Goal: Task Accomplishment & Management: Complete application form

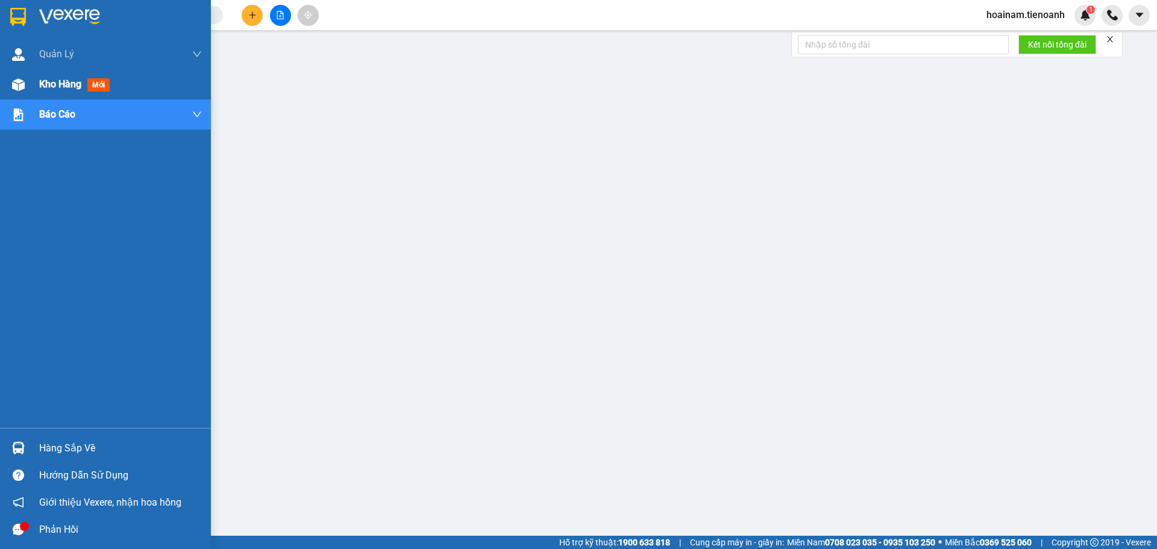
click at [24, 89] on img at bounding box center [18, 84] width 13 height 13
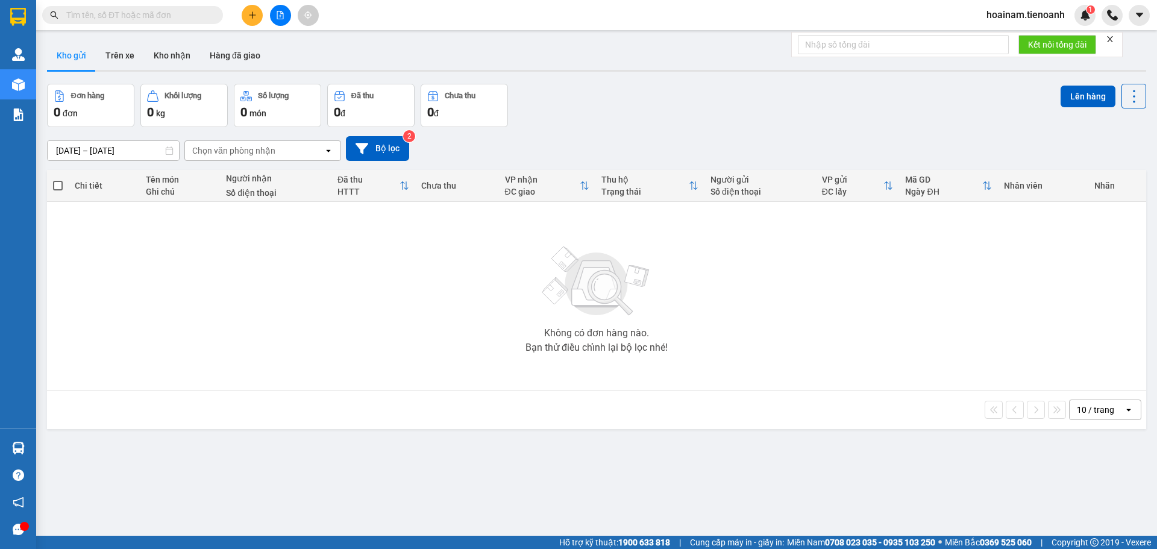
click at [106, 18] on input "text" at bounding box center [137, 14] width 142 height 13
paste input "0935915656"
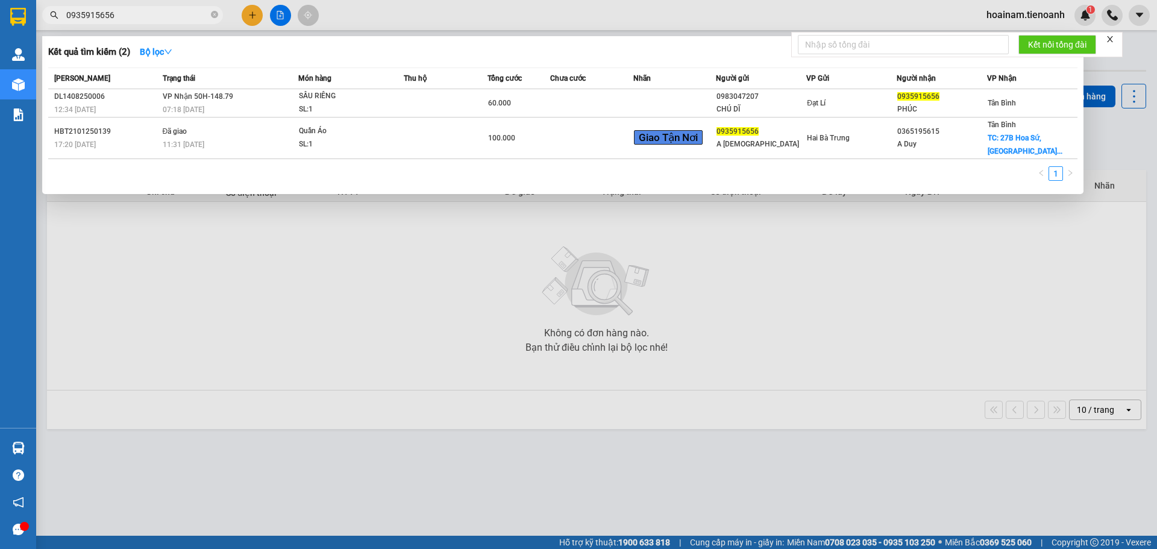
type input "0935915656"
click at [275, 327] on div at bounding box center [578, 274] width 1157 height 549
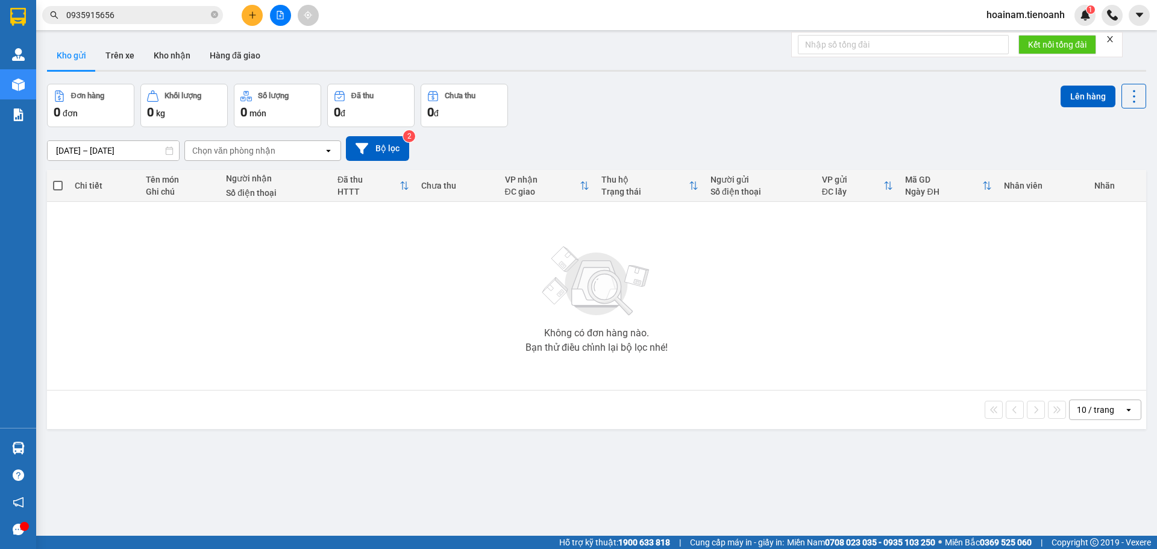
click at [161, 40] on div "ver 1.8.138 Kho gửi Trên xe Kho nhận Hàng đã giao Đơn hàng 0 đơn Khối lượng 0 k…" at bounding box center [596, 310] width 1109 height 549
click at [163, 51] on button "Kho nhận" at bounding box center [172, 55] width 56 height 29
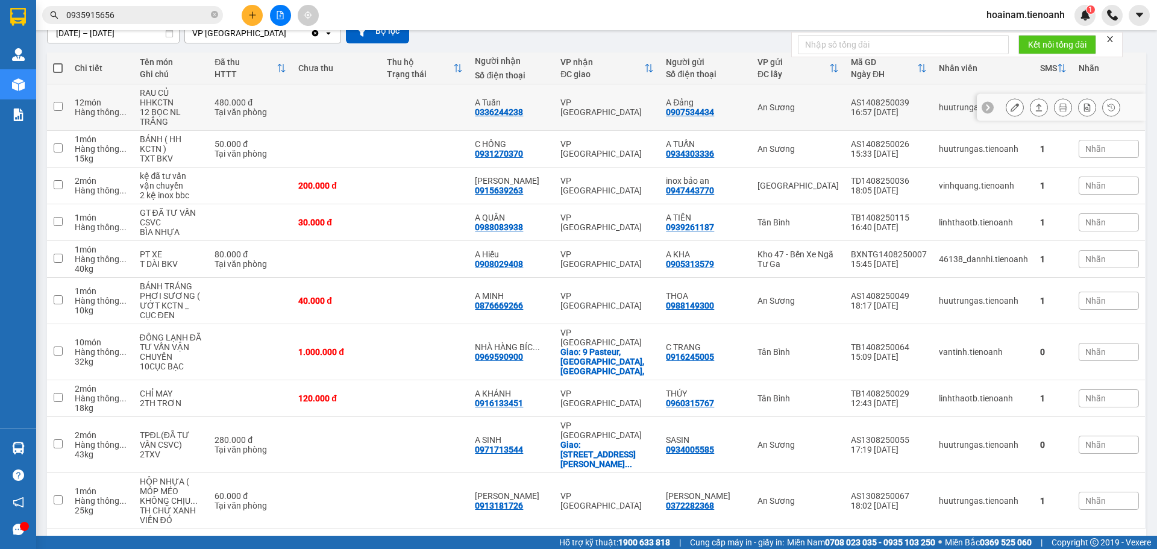
scroll to position [122, 0]
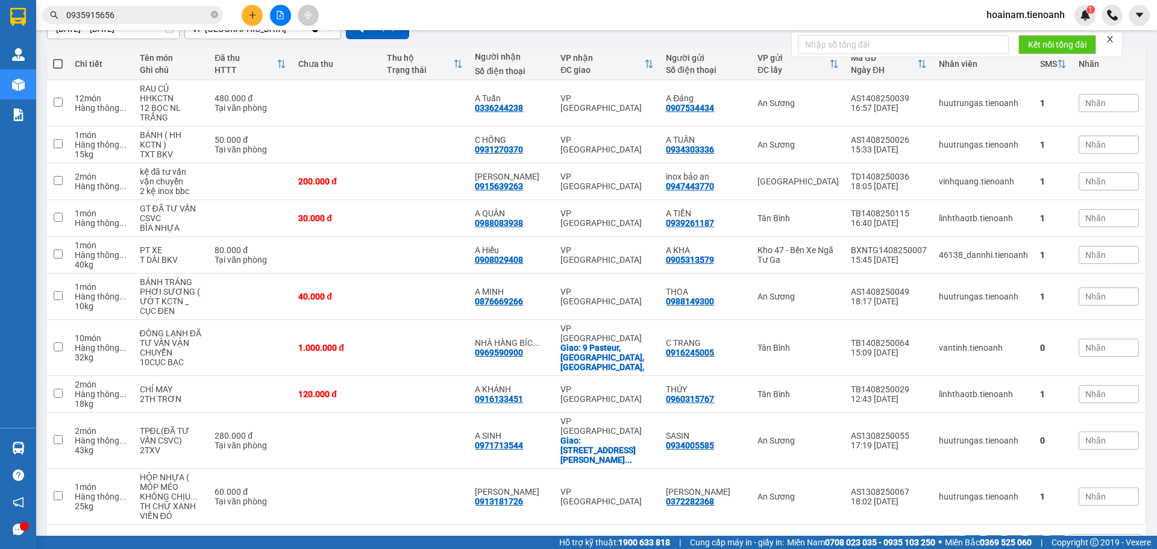
click at [986, 535] on button "2" at bounding box center [994, 544] width 18 height 18
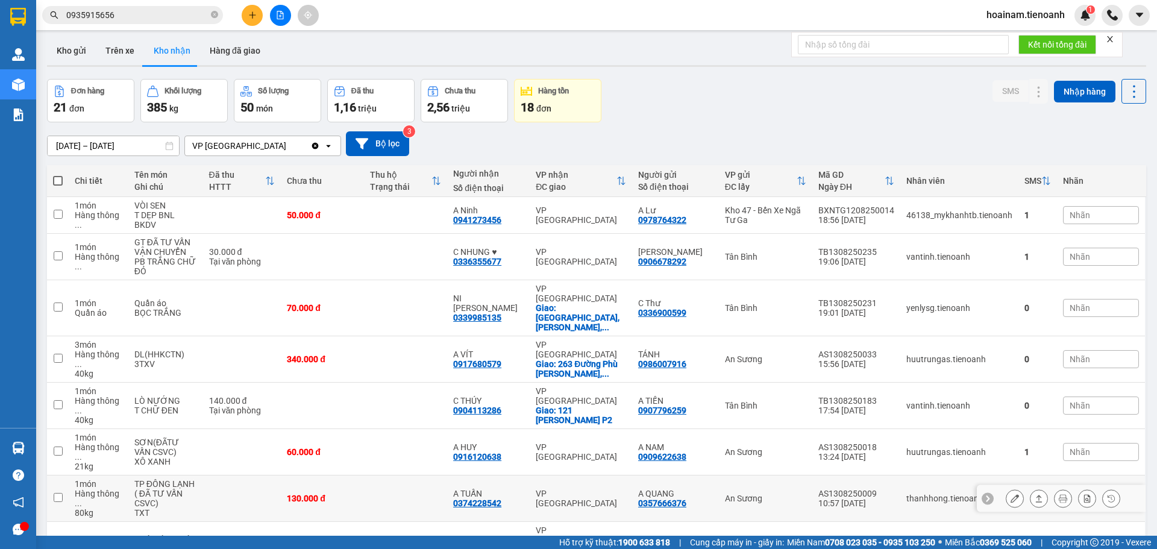
scroll to position [0, 0]
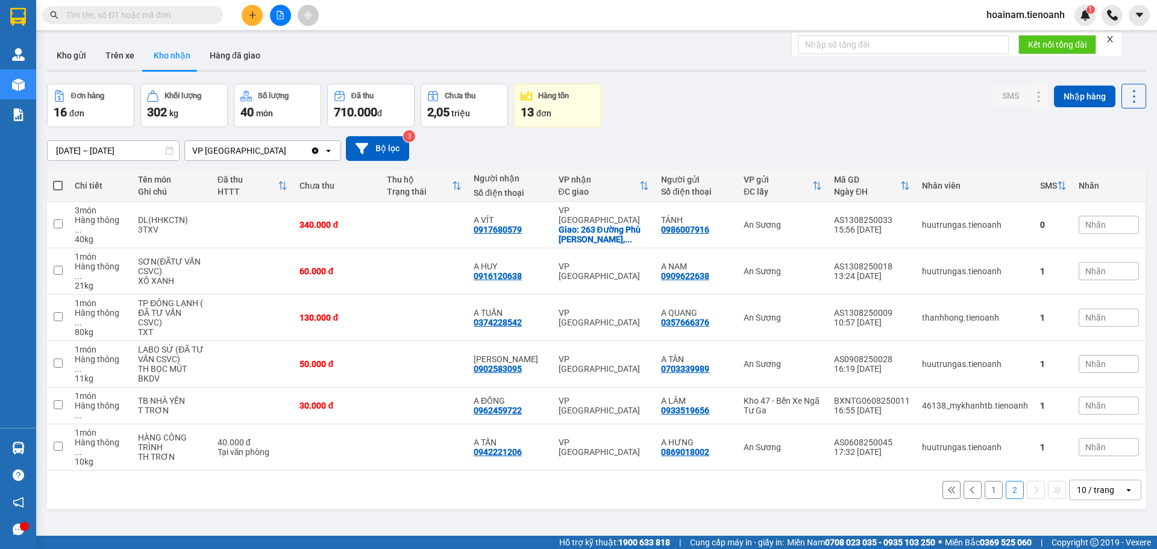
click at [985, 481] on button "1" at bounding box center [994, 490] width 18 height 18
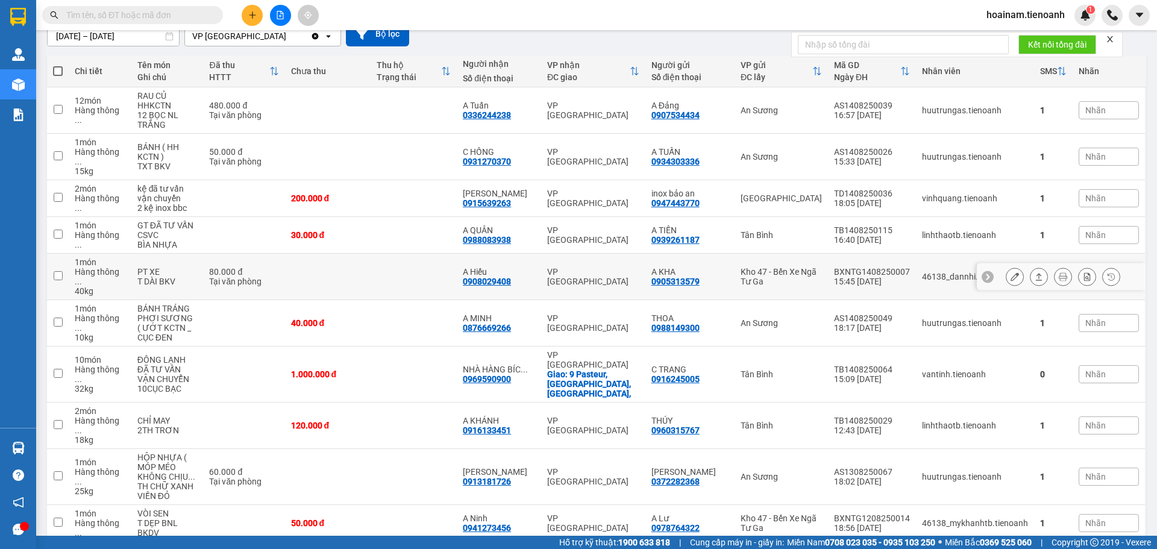
scroll to position [122, 0]
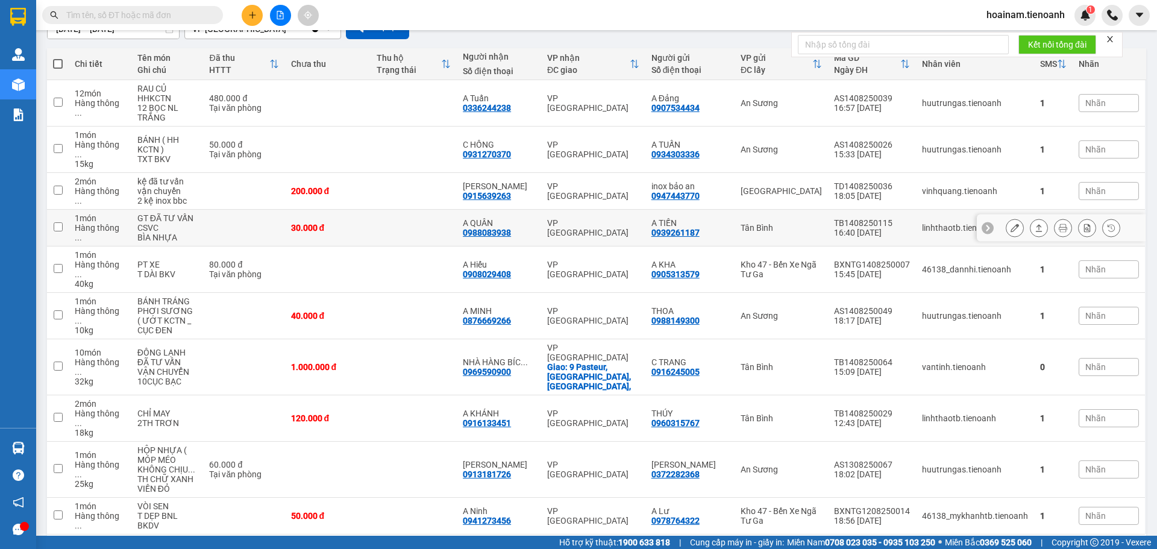
click at [388, 217] on td at bounding box center [414, 228] width 86 height 37
checkbox input "true"
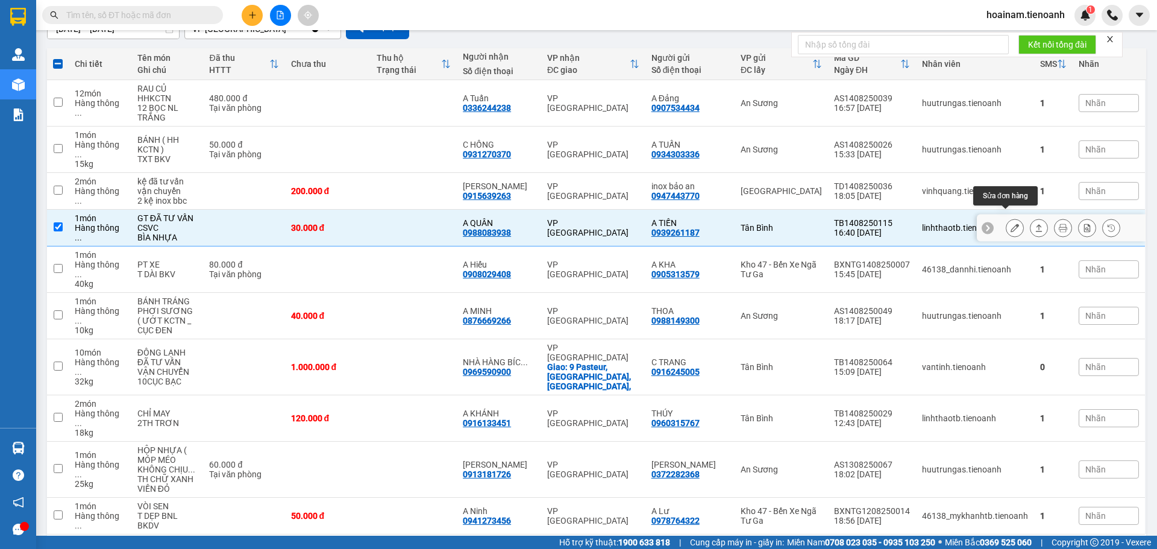
click at [1011, 224] on icon at bounding box center [1015, 228] width 8 height 8
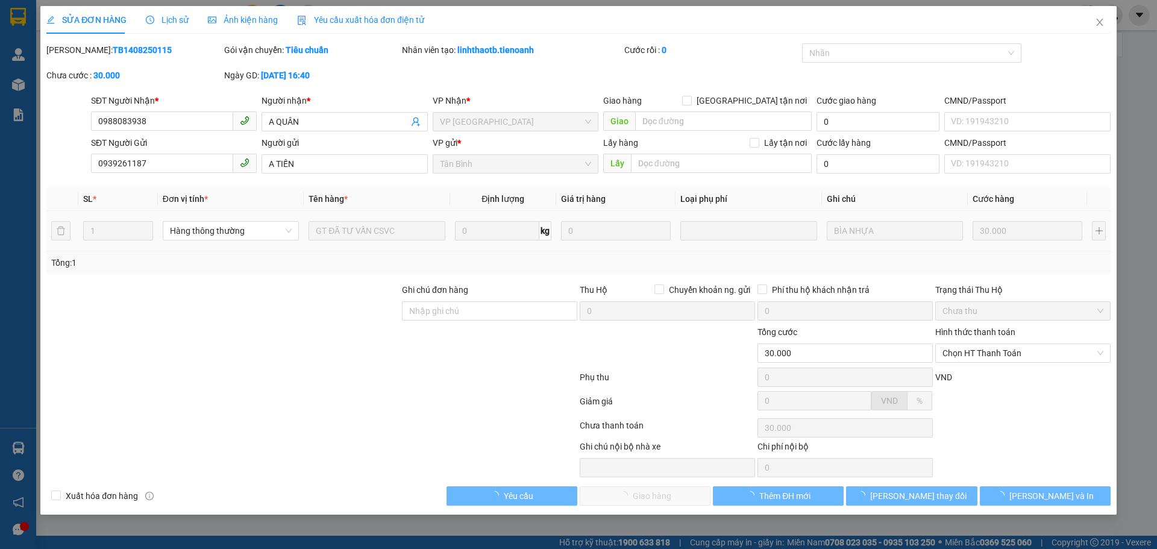
type input "0988083938"
type input "A QUÂN"
type input "0939261187"
type input "A TIẾN"
type input "30.000"
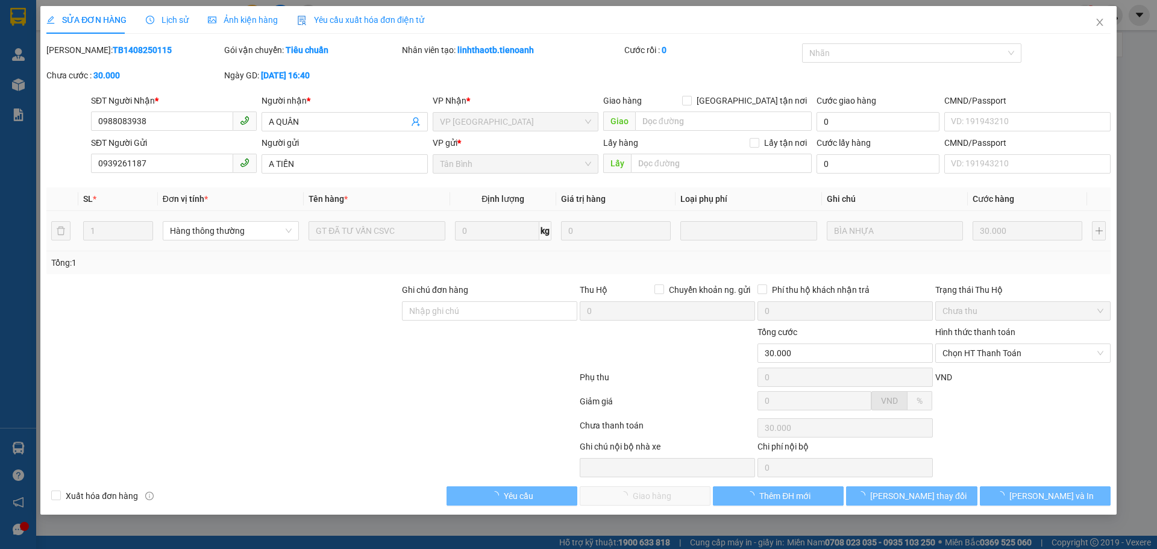
type input "30.000"
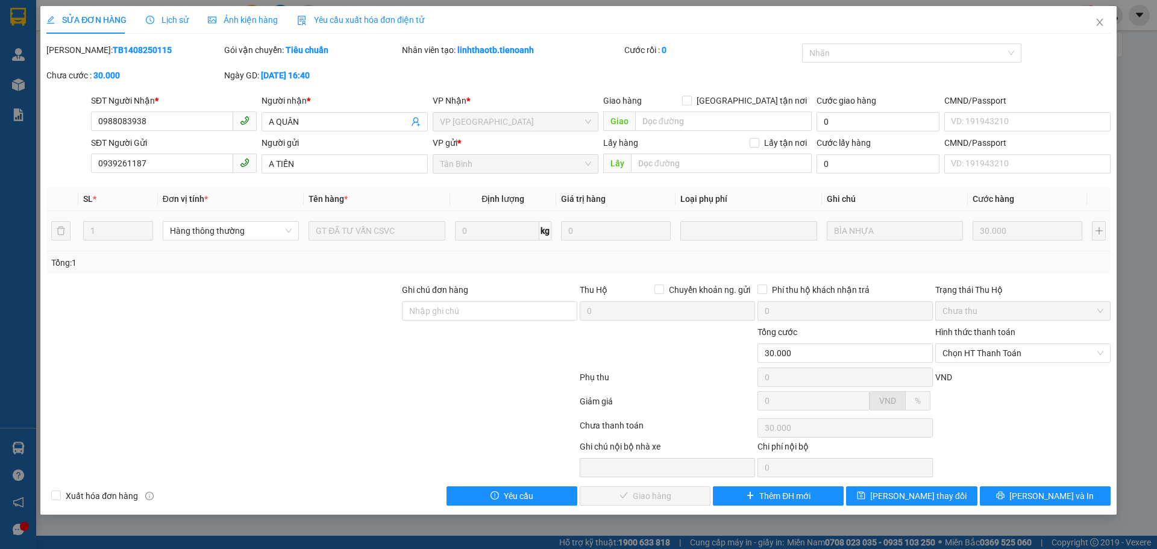
click at [179, 22] on span "Lịch sử" at bounding box center [167, 20] width 43 height 10
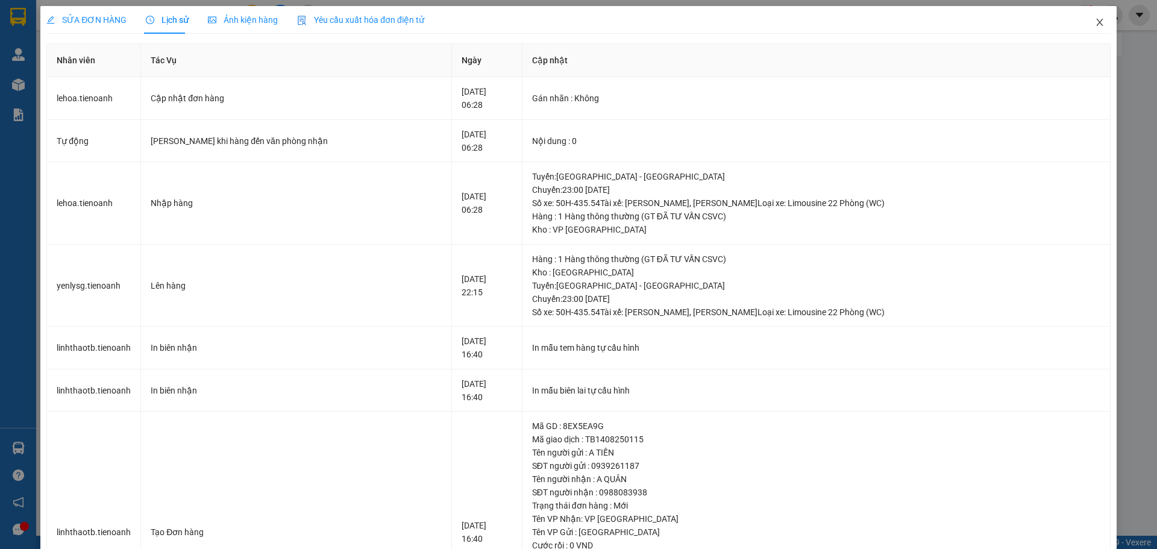
click at [1095, 21] on icon "close" at bounding box center [1100, 22] width 10 height 10
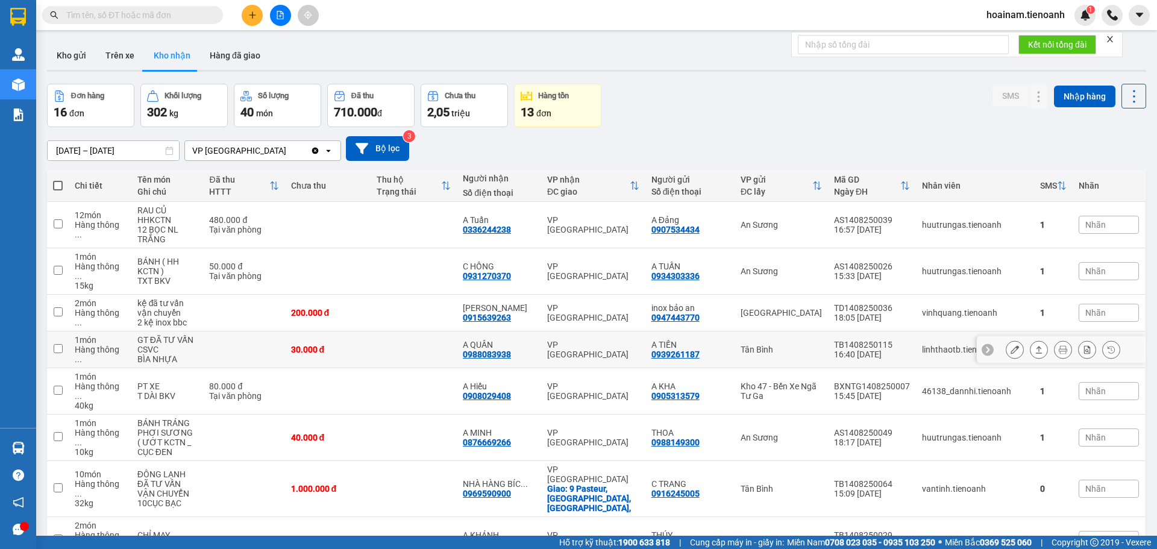
click at [409, 333] on td at bounding box center [414, 350] width 86 height 37
checkbox input "true"
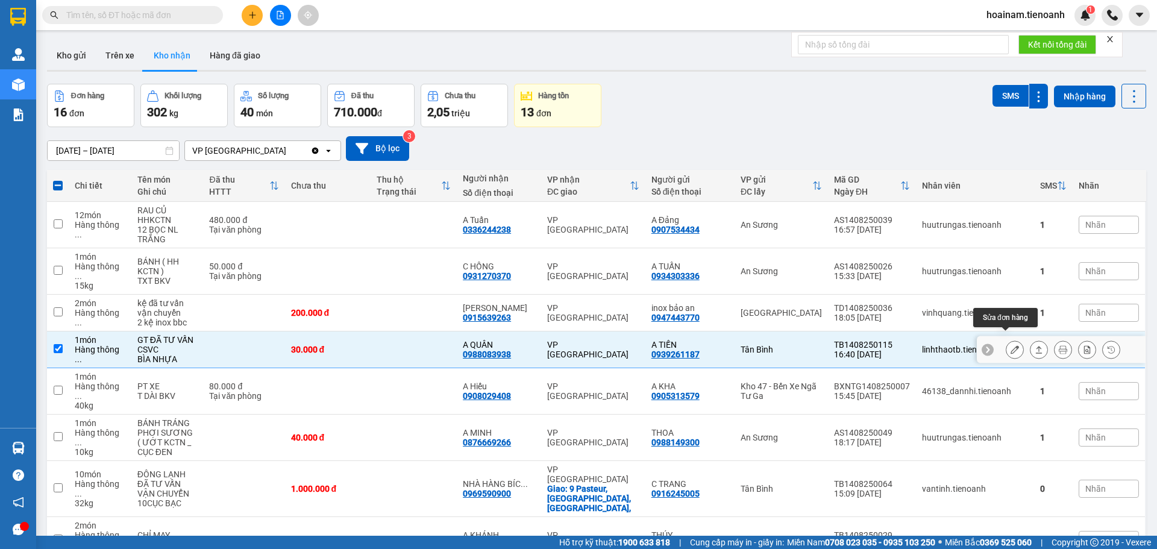
click at [1011, 345] on icon at bounding box center [1015, 349] width 8 height 8
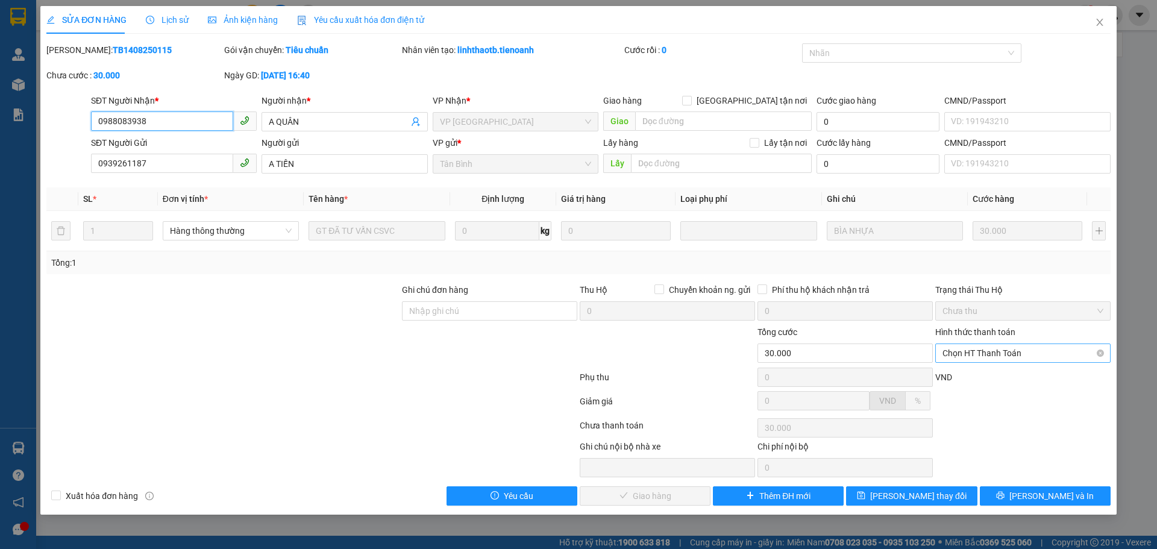
click at [970, 350] on span "Chọn HT Thanh Toán" at bounding box center [1023, 353] width 161 height 18
click at [960, 373] on div "Tại văn phòng" at bounding box center [1023, 377] width 161 height 13
type input "0"
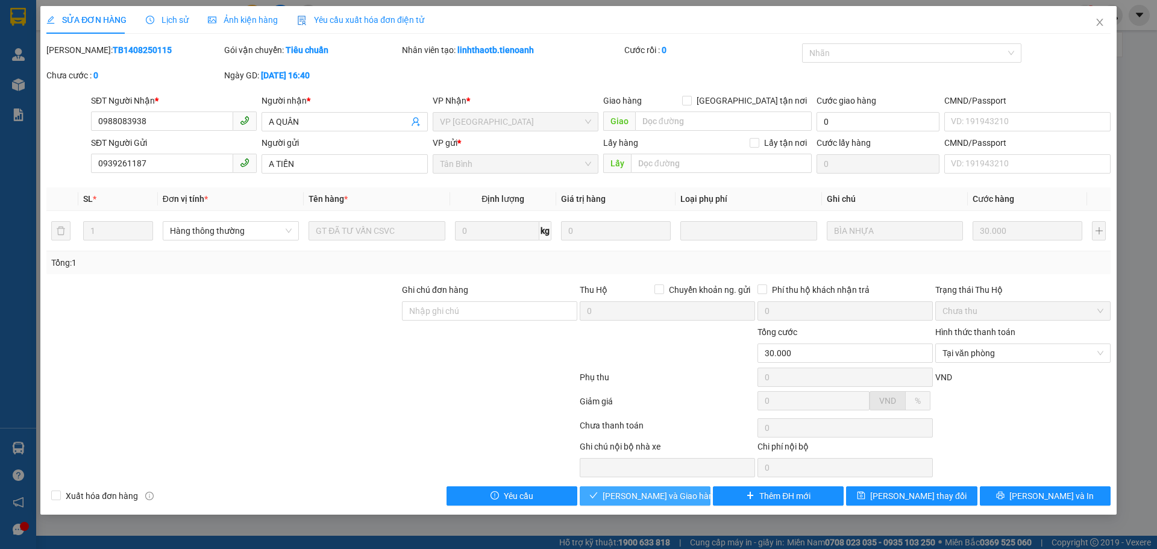
click at [643, 496] on span "Lưu và Giao hàng" at bounding box center [661, 495] width 116 height 13
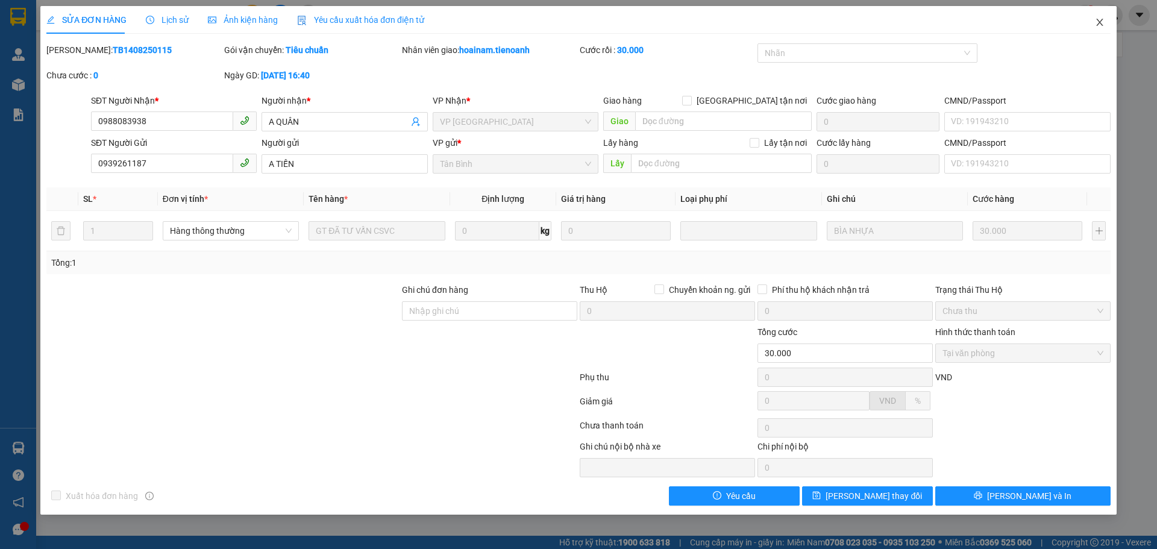
click at [1098, 24] on icon "close" at bounding box center [1100, 22] width 10 height 10
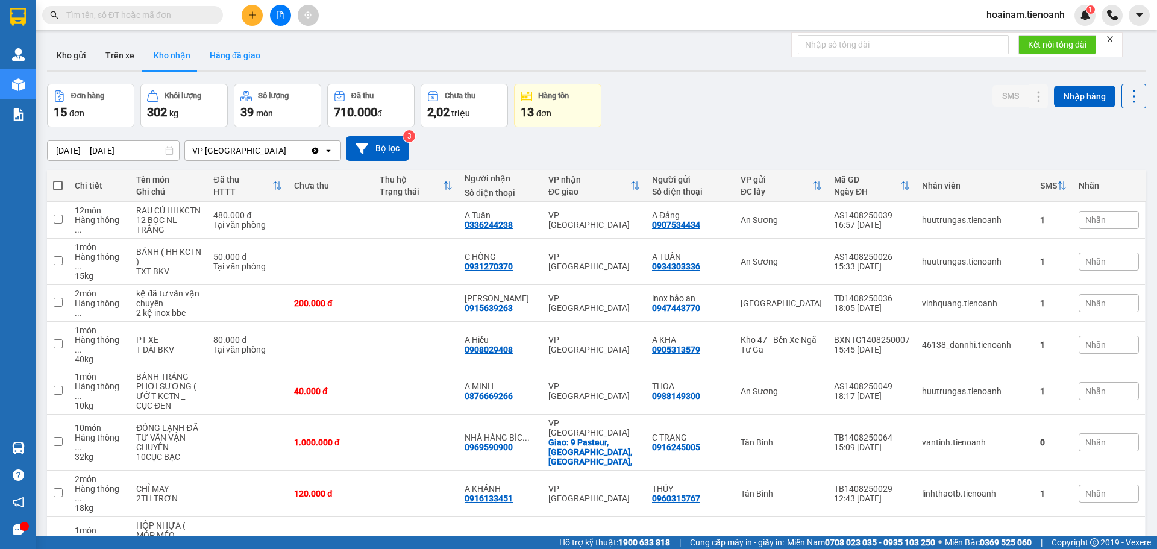
click at [225, 61] on button "Hàng đã giao" at bounding box center [235, 55] width 70 height 29
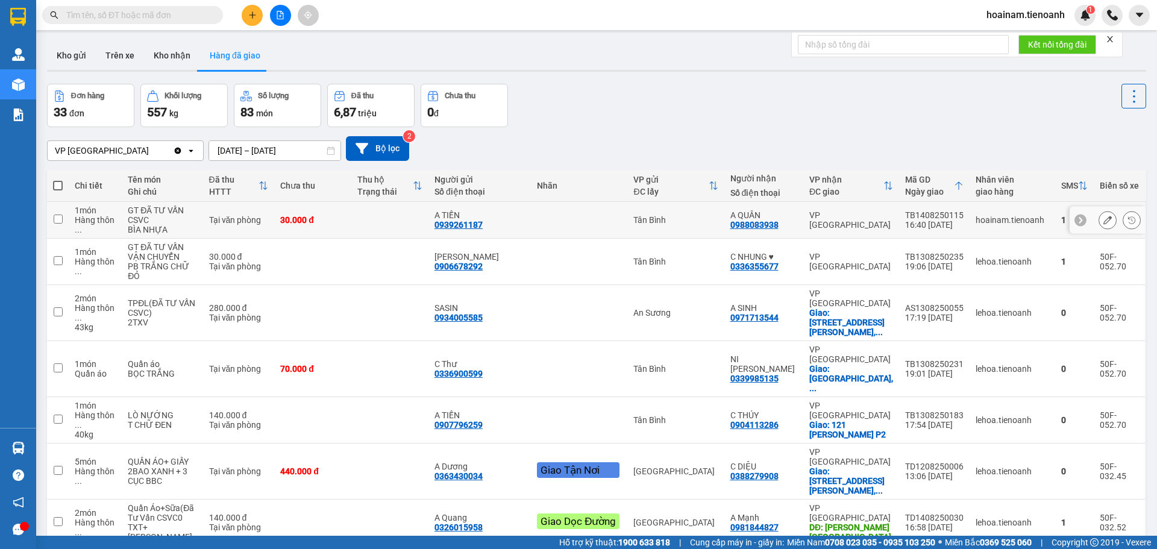
click at [1099, 215] on button at bounding box center [1107, 220] width 17 height 21
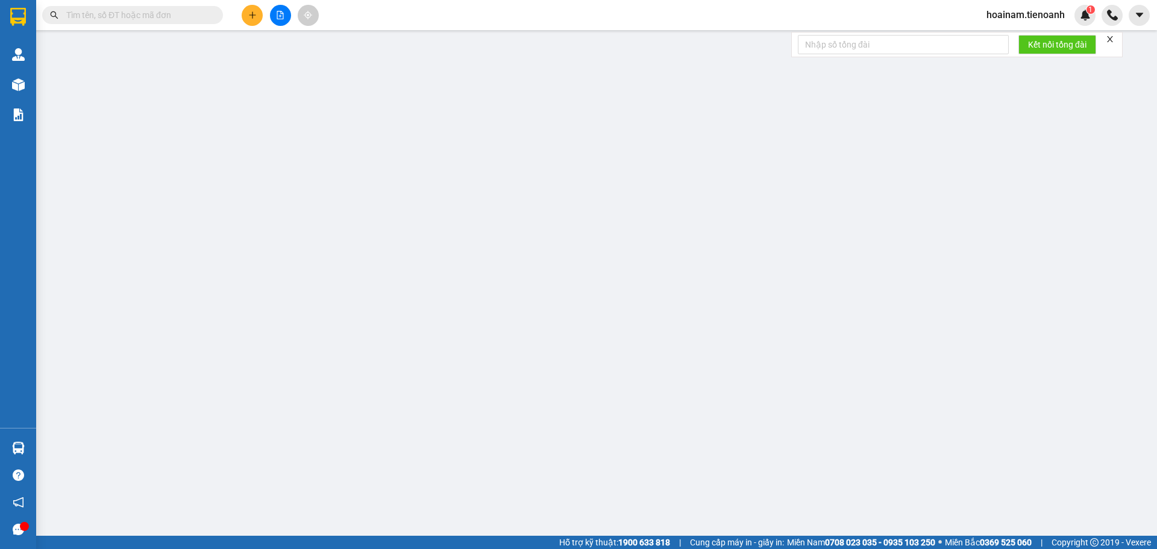
type input "0988083938"
type input "A QUÂN"
type input "0939261187"
type input "A TIẾN"
type input "30.000"
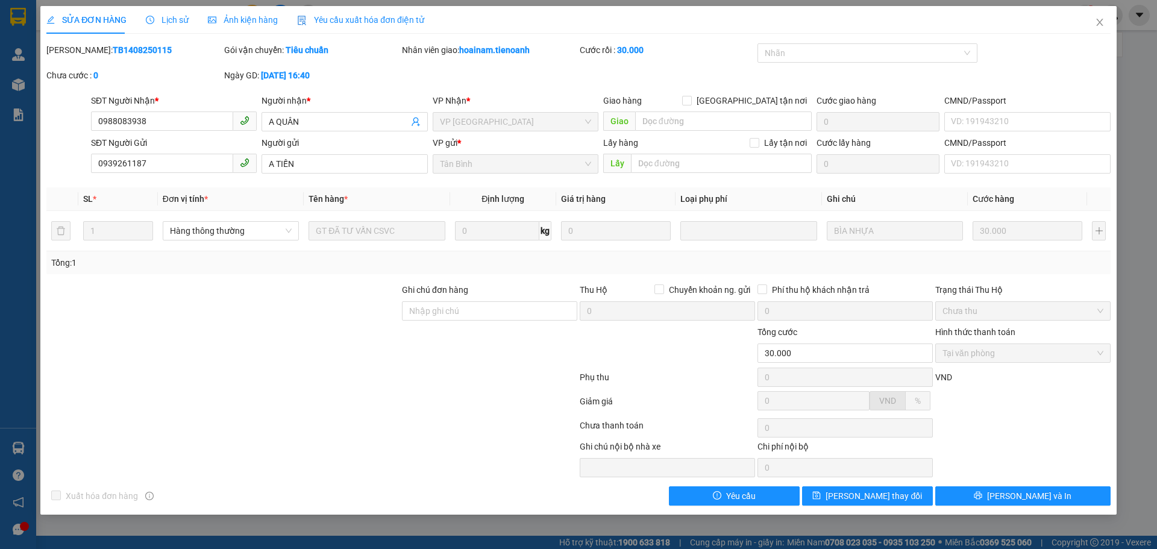
click at [159, 22] on span "Lịch sử" at bounding box center [167, 20] width 43 height 10
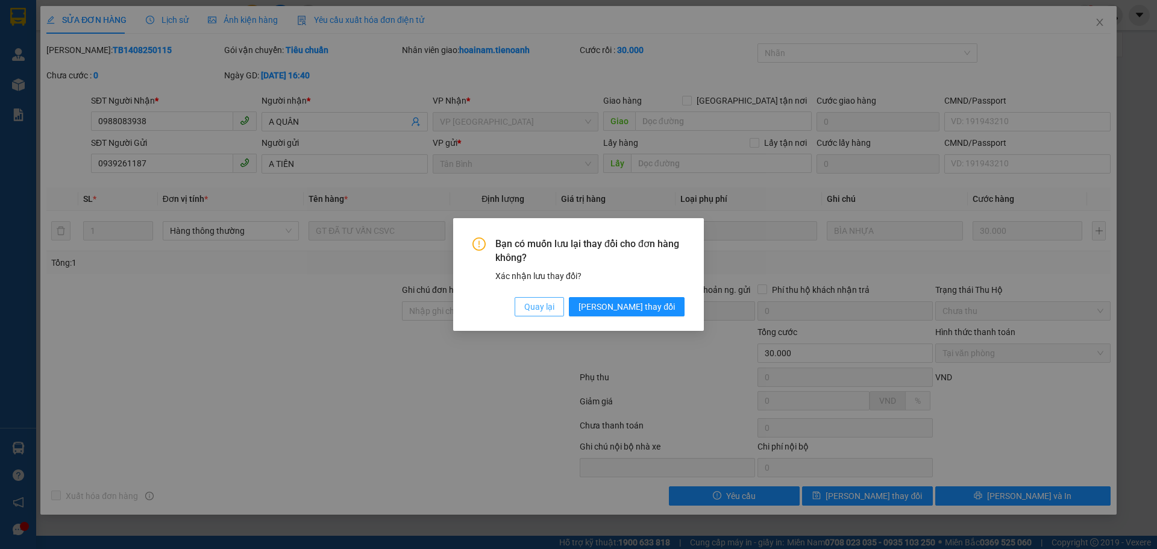
click at [555, 309] on span "Quay lại" at bounding box center [539, 306] width 30 height 13
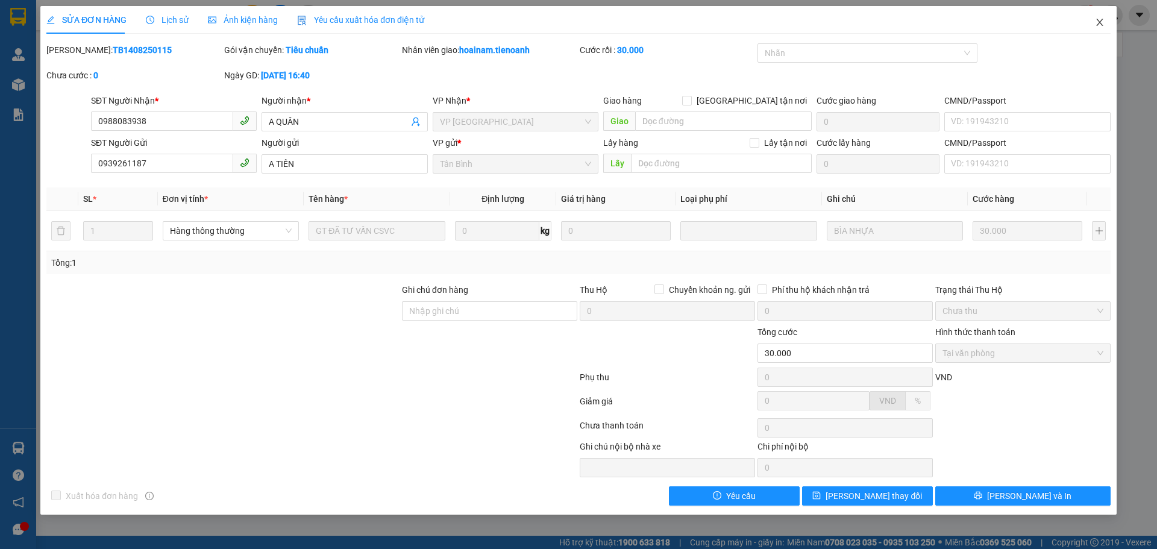
click at [1099, 16] on span "Close" at bounding box center [1100, 23] width 34 height 34
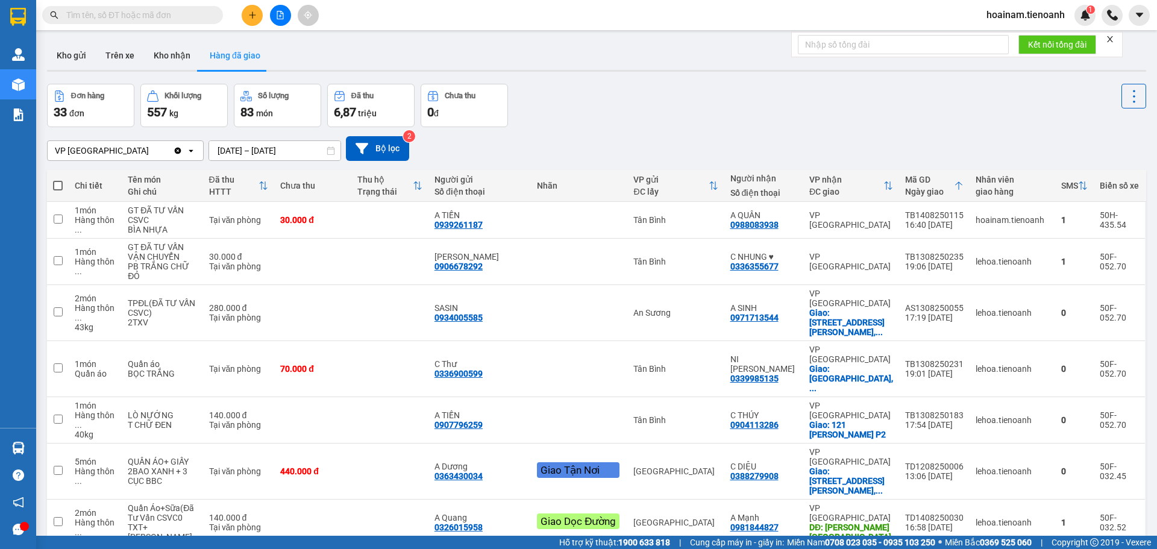
click at [251, 15] on icon "plus" at bounding box center [252, 14] width 7 height 1
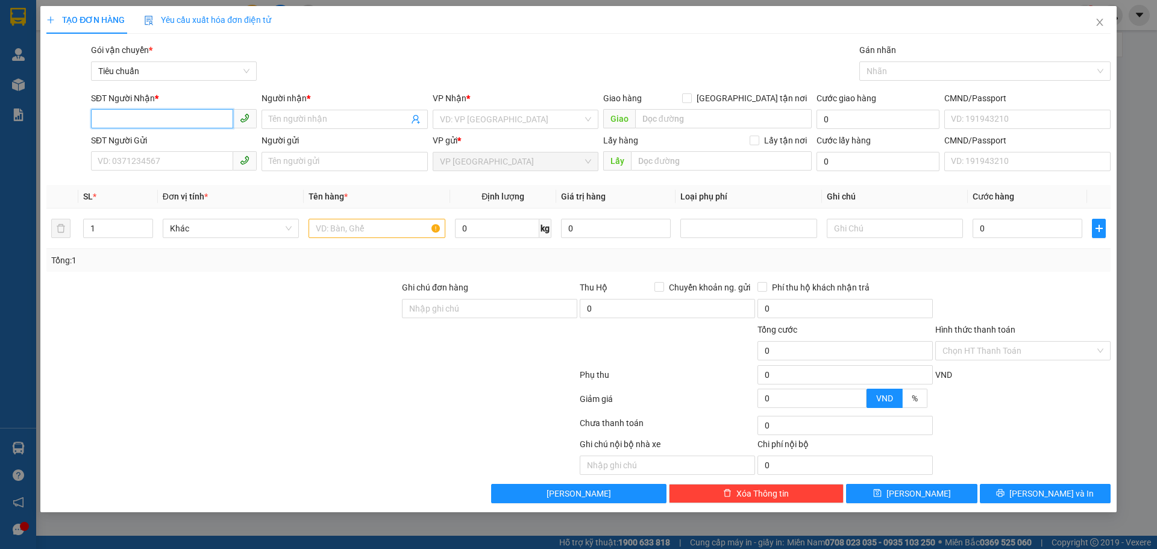
click at [141, 119] on input "SĐT Người Nhận *" at bounding box center [162, 118] width 142 height 19
click at [163, 121] on input "SĐT Người Nhận *" at bounding box center [162, 118] width 142 height 19
click at [509, 236] on input "0" at bounding box center [497, 228] width 84 height 19
type input "15"
click at [348, 389] on div at bounding box center [311, 401] width 533 height 24
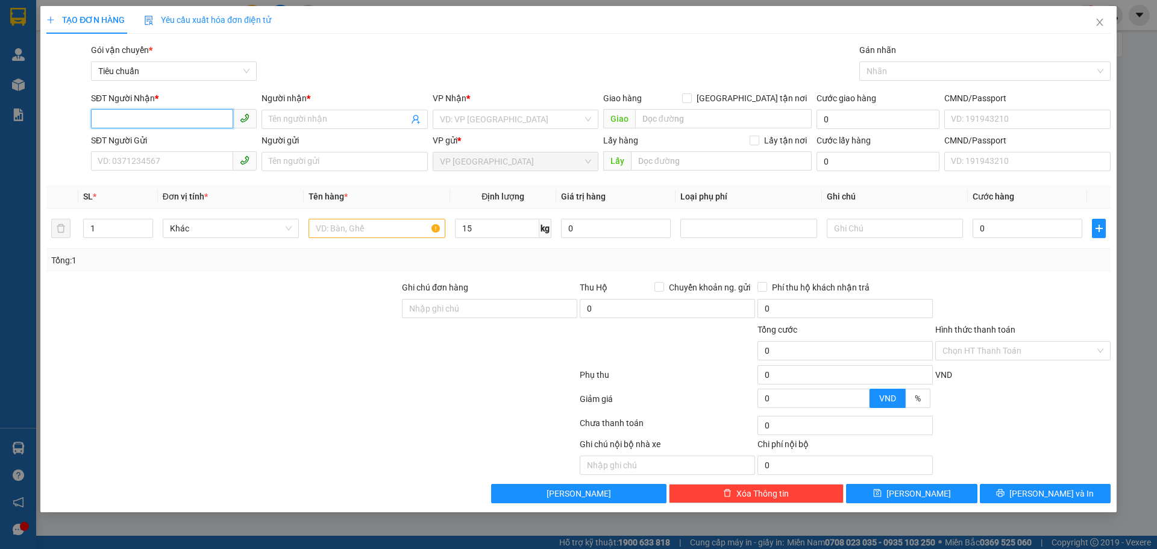
click at [153, 121] on input "SĐT Người Nhận *" at bounding box center [162, 118] width 142 height 19
type input "0377211275"
click at [163, 140] on div "0377211275 - A TRỌNG" at bounding box center [173, 143] width 151 height 13
type input "A TRỌNG"
type input "GIAO R NÈ"
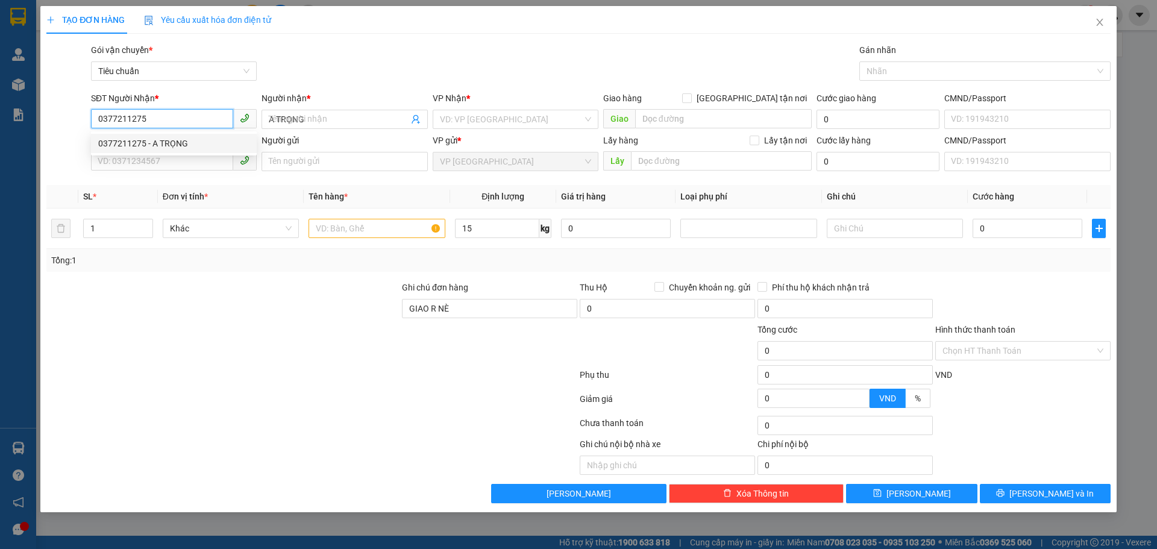
type input "30.000"
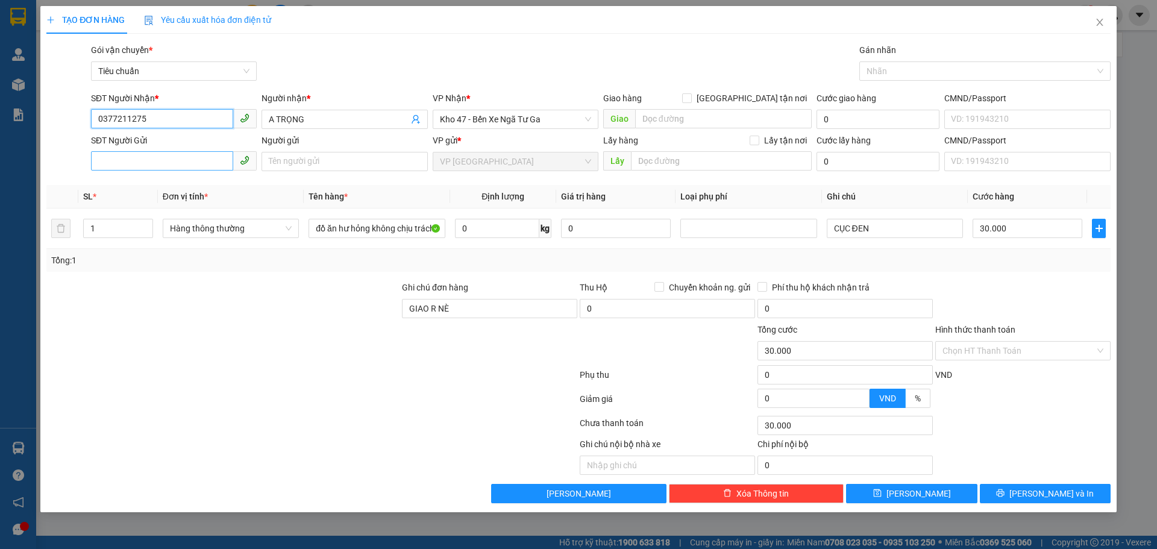
type input "0377211275"
click at [157, 157] on input "SĐT Người Gửi" at bounding box center [162, 160] width 142 height 19
click at [146, 181] on div "0344241274 - A TÙNG" at bounding box center [173, 185] width 151 height 13
type input "0344241274"
type input "A TÙNG"
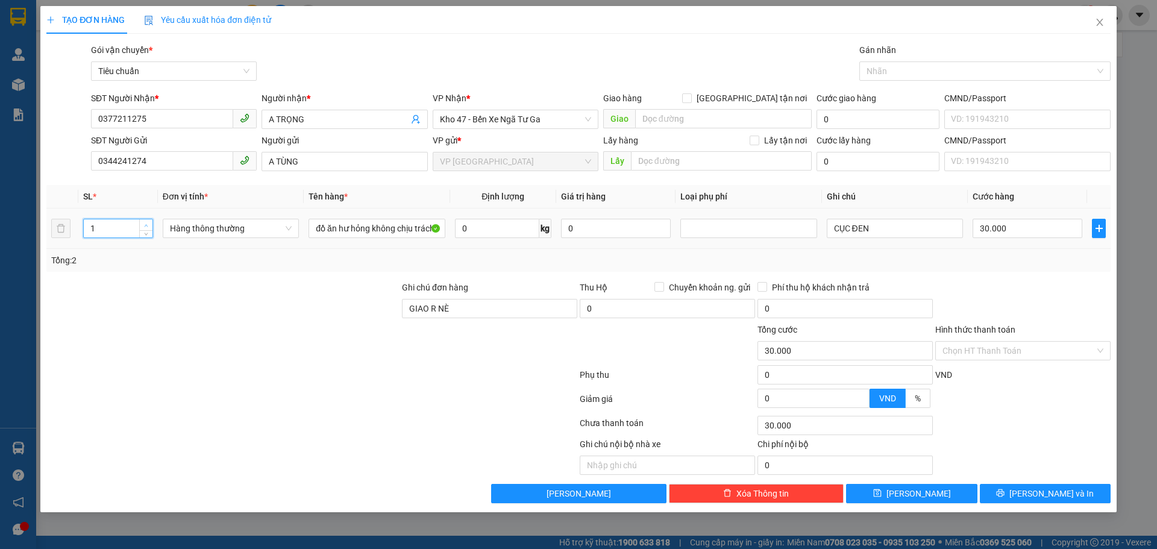
type input "2"
click at [146, 222] on span "up" at bounding box center [146, 225] width 7 height 7
drag, startPoint x: 145, startPoint y: 282, endPoint x: 137, endPoint y: 285, distance: 9.0
click at [145, 283] on div at bounding box center [223, 302] width 356 height 42
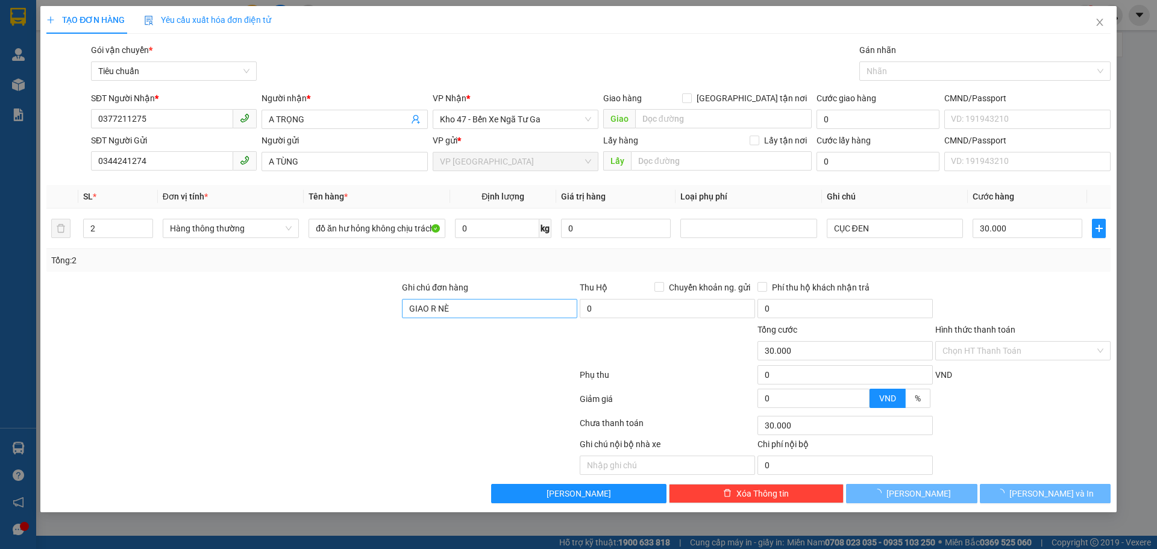
type input "0"
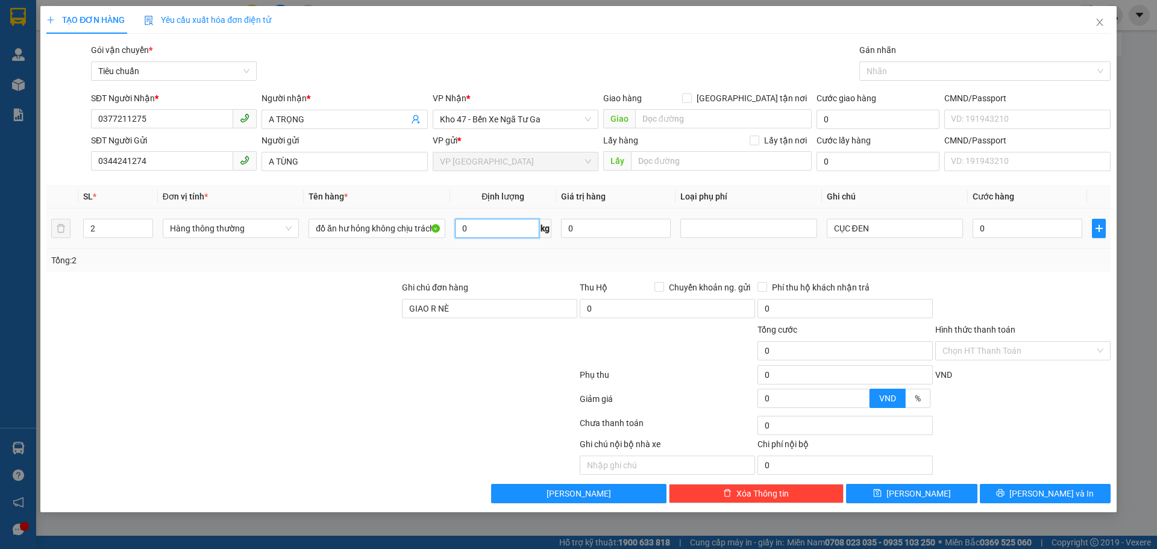
click at [520, 227] on input "0" at bounding box center [497, 228] width 84 height 19
type input "15"
click at [61, 235] on tr "2 Hàng thông thường đồ ăn hư hỏng không chịu trách nhiệm 15 kg 0 CỤC ĐEN 0" at bounding box center [578, 229] width 1064 height 40
type input "50.000"
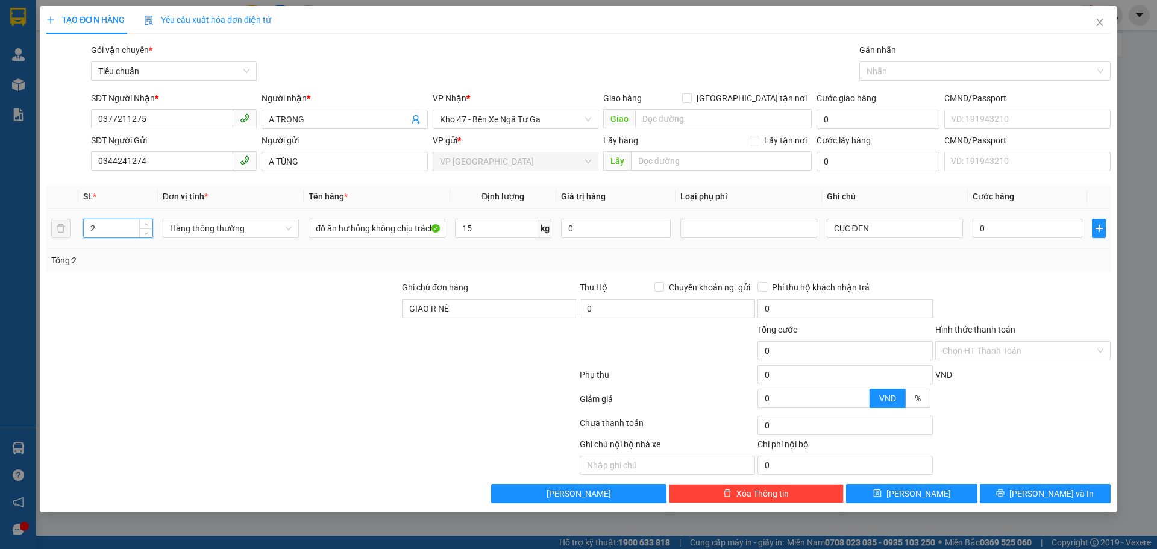
type input "50.000"
type input "1"
click at [250, 308] on div at bounding box center [223, 302] width 356 height 42
click at [906, 256] on div "Tổng: 1" at bounding box center [578, 260] width 1055 height 13
drag, startPoint x: 895, startPoint y: 227, endPoint x: 769, endPoint y: 230, distance: 126.0
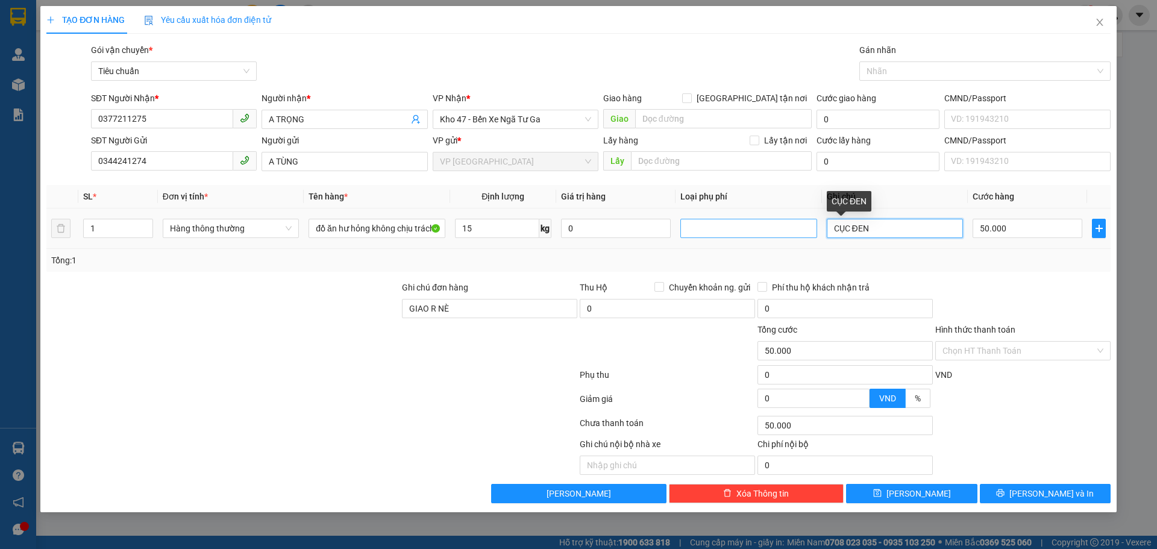
click at [769, 230] on tr "1 Hàng thông thường đồ ăn hư hỏng không chịu trách nhiệm 15 kg 0 CỤC ĐEN 50.000" at bounding box center [578, 229] width 1064 height 40
type input "1 kiện dán chung thùng xốp vàng+thùng chữ đỏ"
click at [976, 271] on div "Tổng: 1" at bounding box center [578, 260] width 1064 height 23
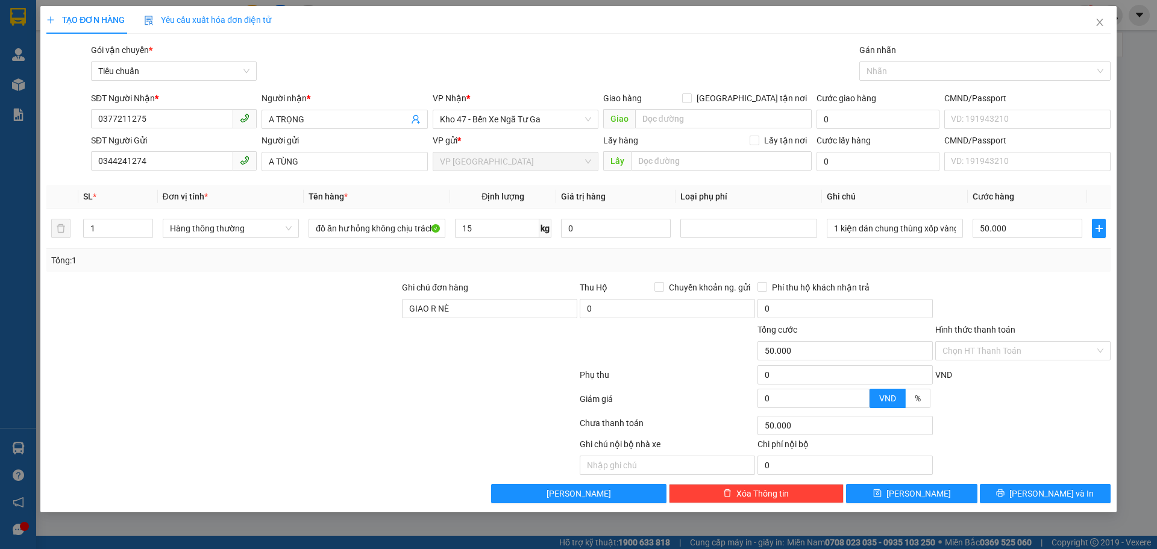
click at [981, 271] on div "Tổng: 1" at bounding box center [578, 260] width 1064 height 23
click at [981, 266] on div "Tổng: 1" at bounding box center [578, 260] width 1055 height 13
drag, startPoint x: 127, startPoint y: 376, endPoint x: 133, endPoint y: 375, distance: 6.1
click at [133, 375] on div at bounding box center [311, 377] width 533 height 24
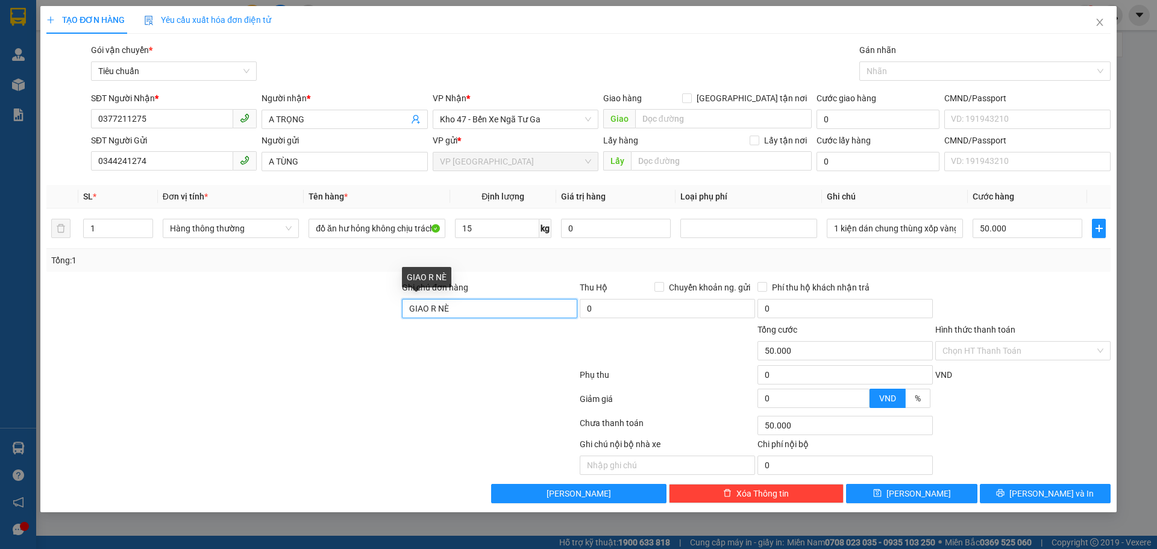
drag, startPoint x: 459, startPoint y: 301, endPoint x: 286, endPoint y: 309, distance: 173.2
click at [286, 309] on div "Ghi chú đơn hàng GIAO R NÈ Thu Hộ Chuyển khoản ng. gửi 0 Phí thu hộ khách nhận …" at bounding box center [578, 302] width 1067 height 42
click at [292, 357] on div at bounding box center [223, 344] width 356 height 42
click at [973, 352] on input "Hình thức thanh toán" at bounding box center [1019, 351] width 152 height 18
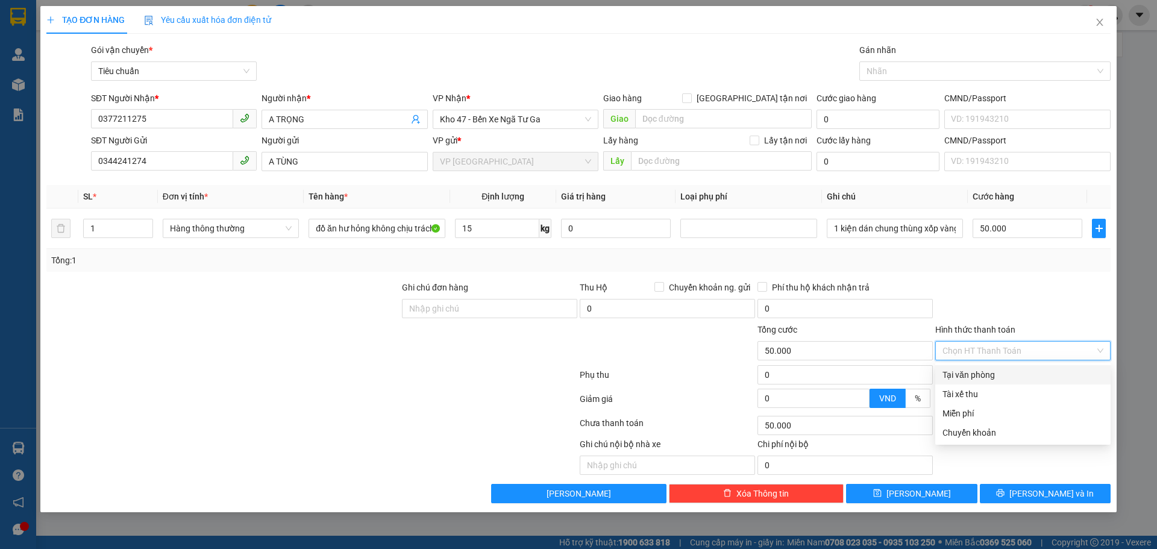
click at [973, 371] on div "Tại văn phòng" at bounding box center [1023, 374] width 161 height 13
type input "0"
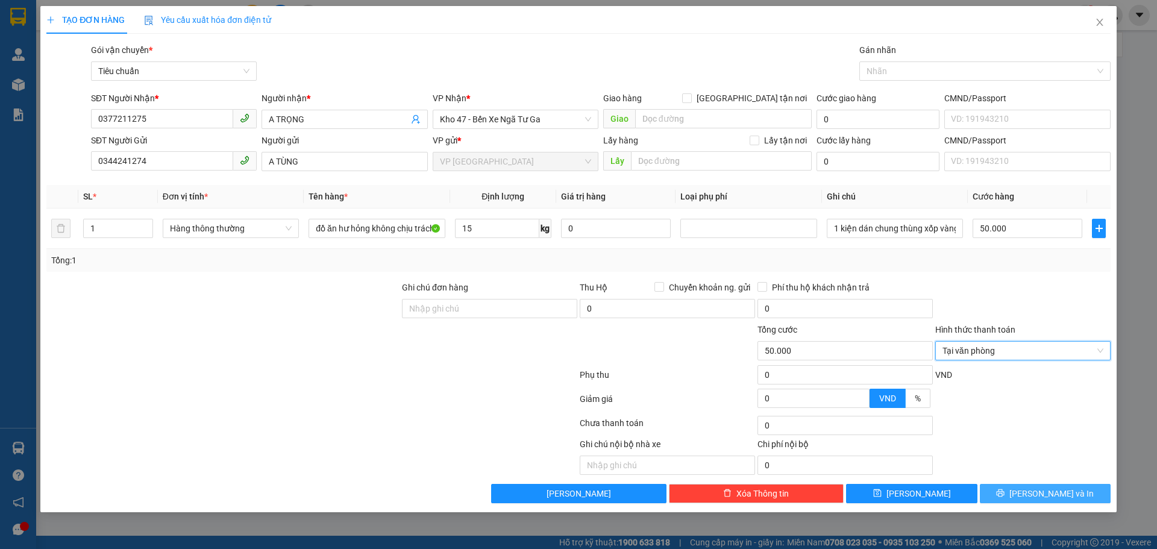
click at [1033, 501] on button "Lưu và In" at bounding box center [1045, 493] width 131 height 19
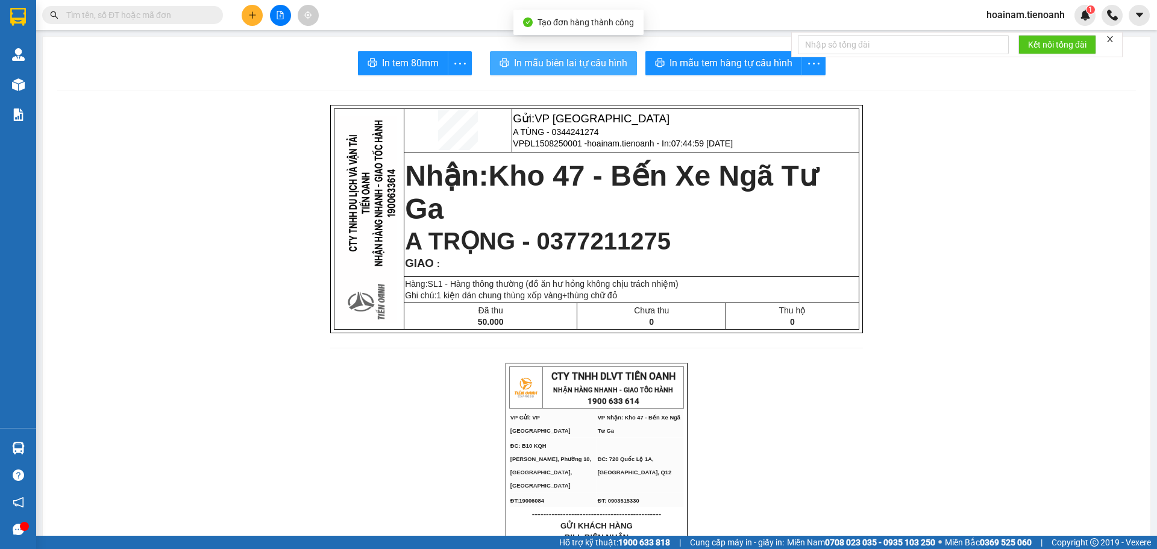
click at [558, 61] on span "In mẫu biên lai tự cấu hình" at bounding box center [570, 62] width 113 height 15
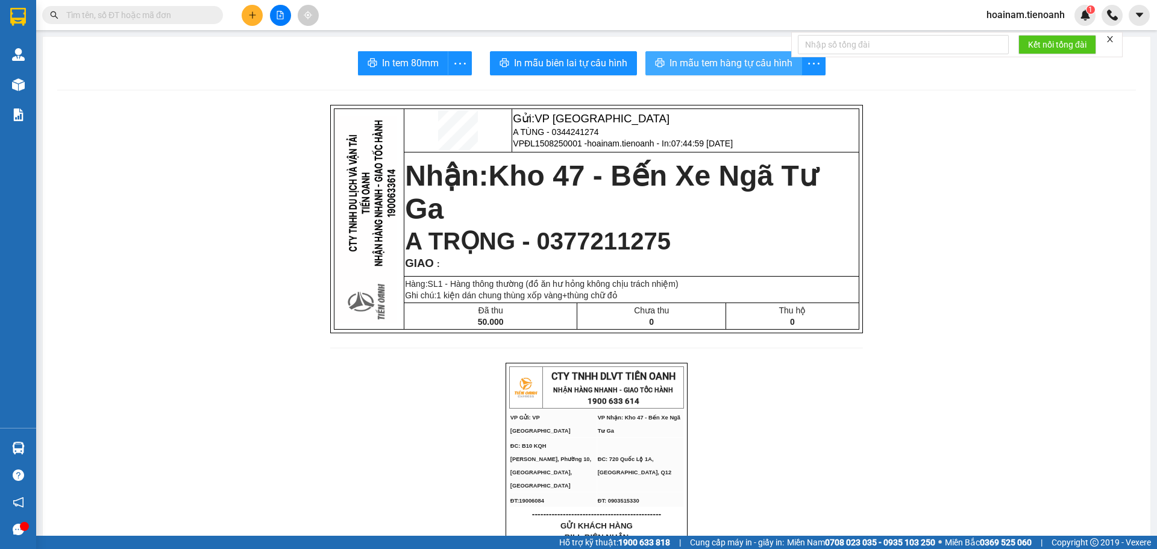
click at [721, 58] on span "In mẫu tem hàng tự cấu hình" at bounding box center [731, 62] width 123 height 15
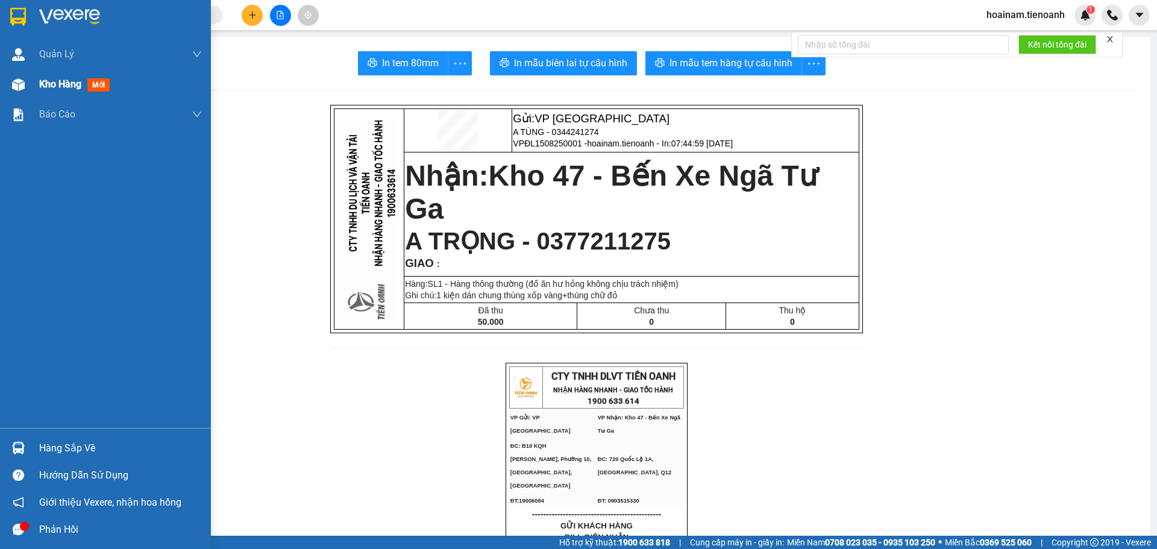
click at [19, 86] on img at bounding box center [18, 84] width 13 height 13
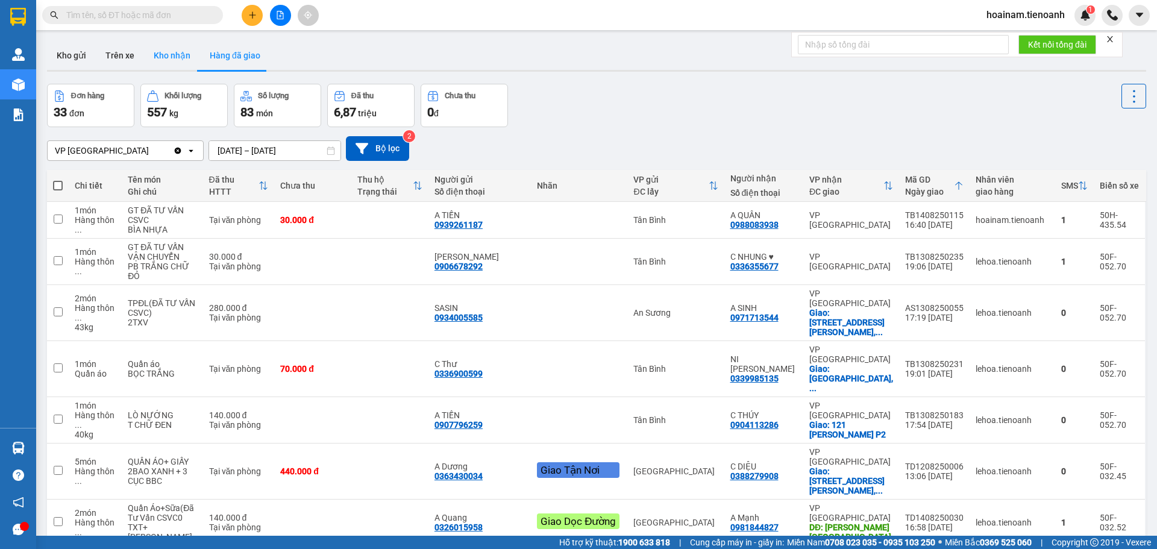
click at [169, 49] on button "Kho nhận" at bounding box center [172, 55] width 56 height 29
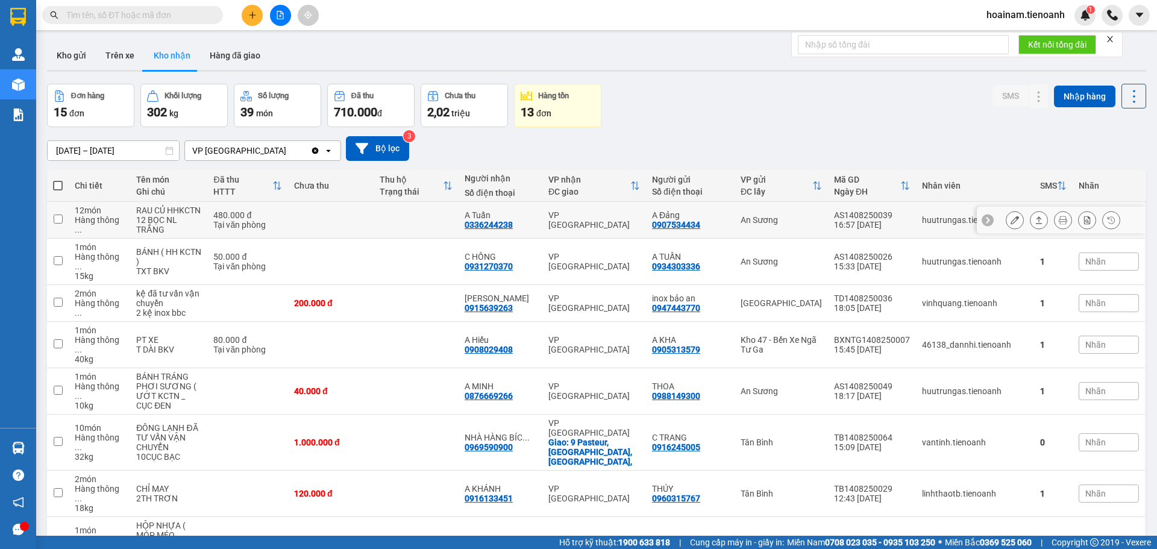
click at [282, 223] on div "Tại văn phòng" at bounding box center [247, 225] width 69 height 10
checkbox input "true"
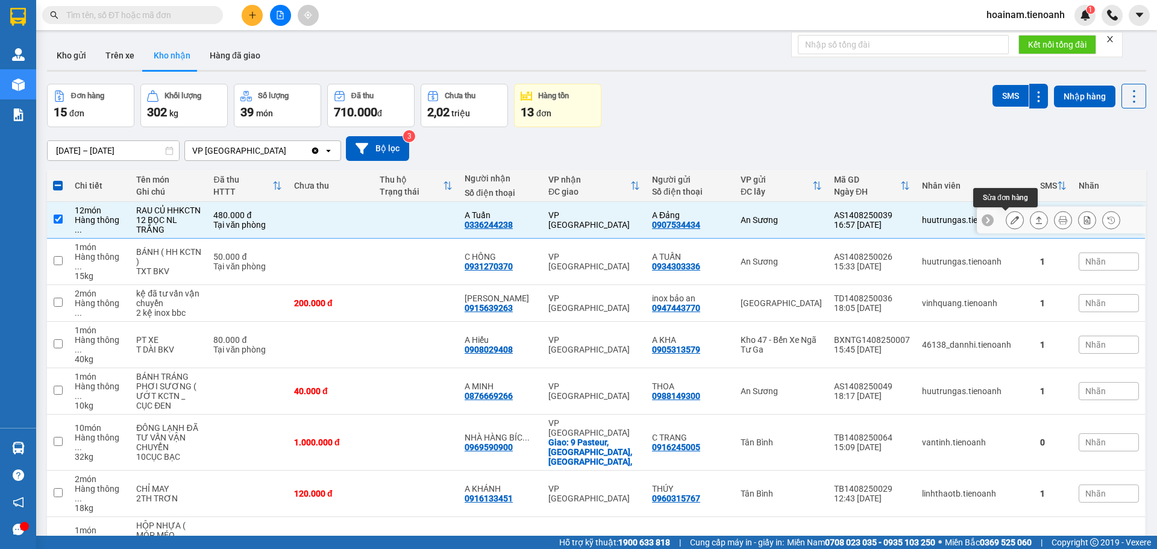
click at [1007, 223] on button at bounding box center [1015, 220] width 17 height 21
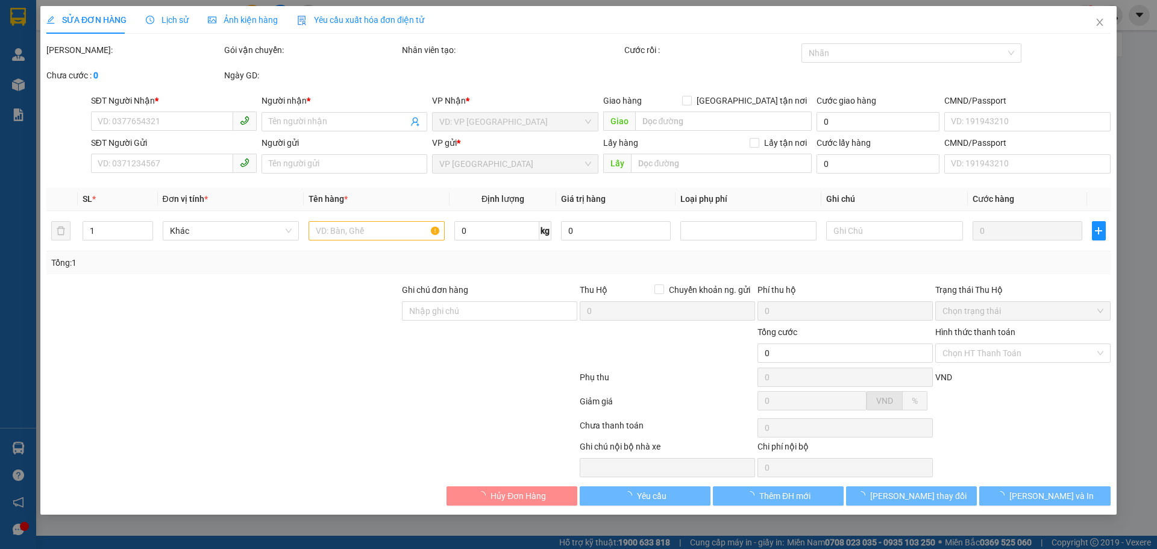
type input "0336244238"
type input "A Tuấn"
type input "0907534434"
type input "A Đảng"
type input "480.000"
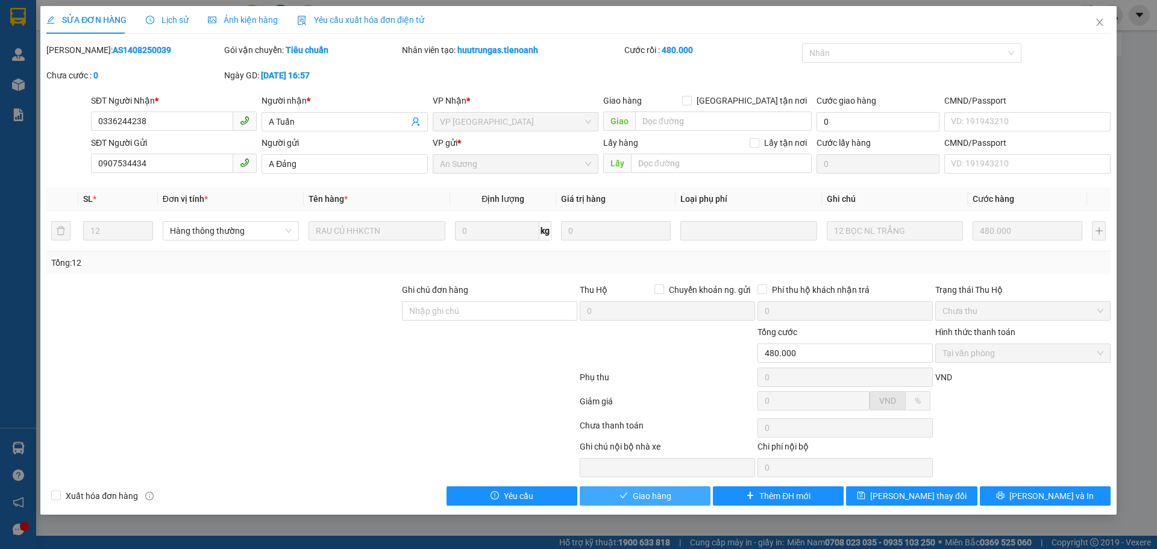
click at [658, 496] on span "Giao hàng" at bounding box center [652, 495] width 39 height 13
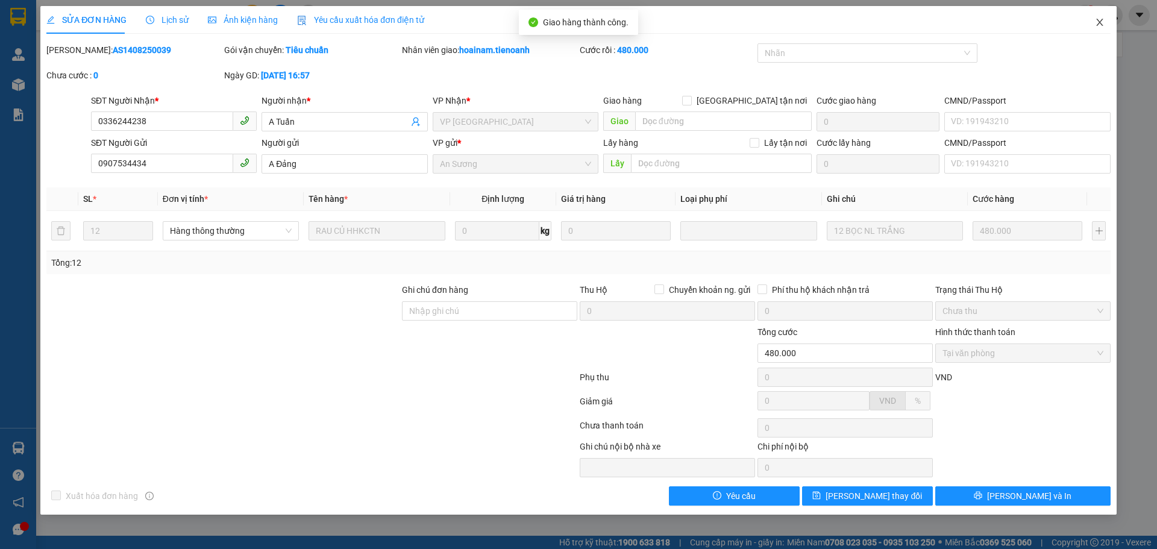
click at [1095, 24] on icon "close" at bounding box center [1100, 22] width 10 height 10
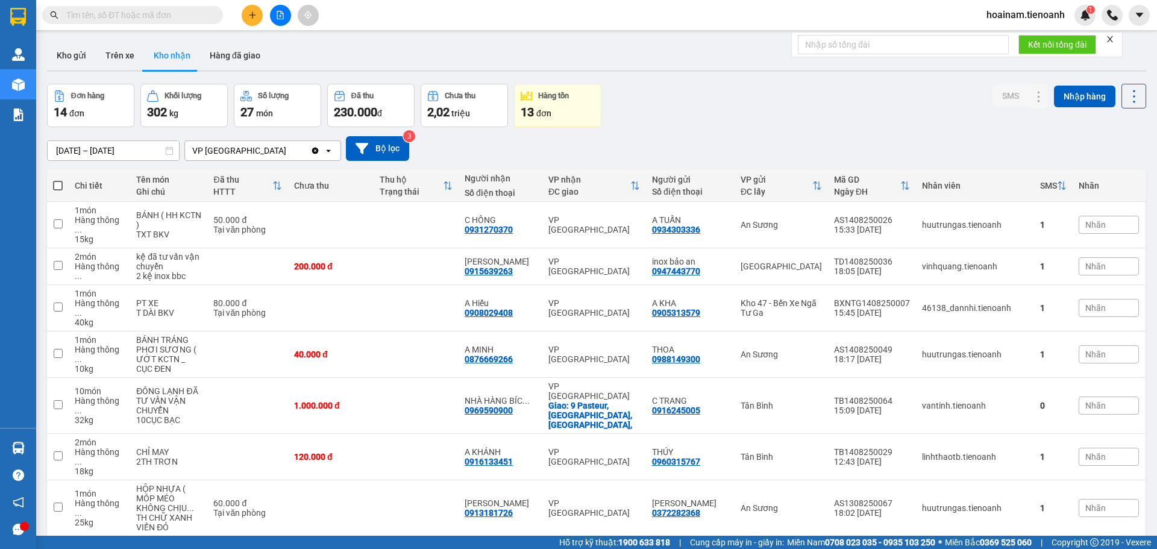
click at [164, 21] on input "text" at bounding box center [137, 14] width 142 height 13
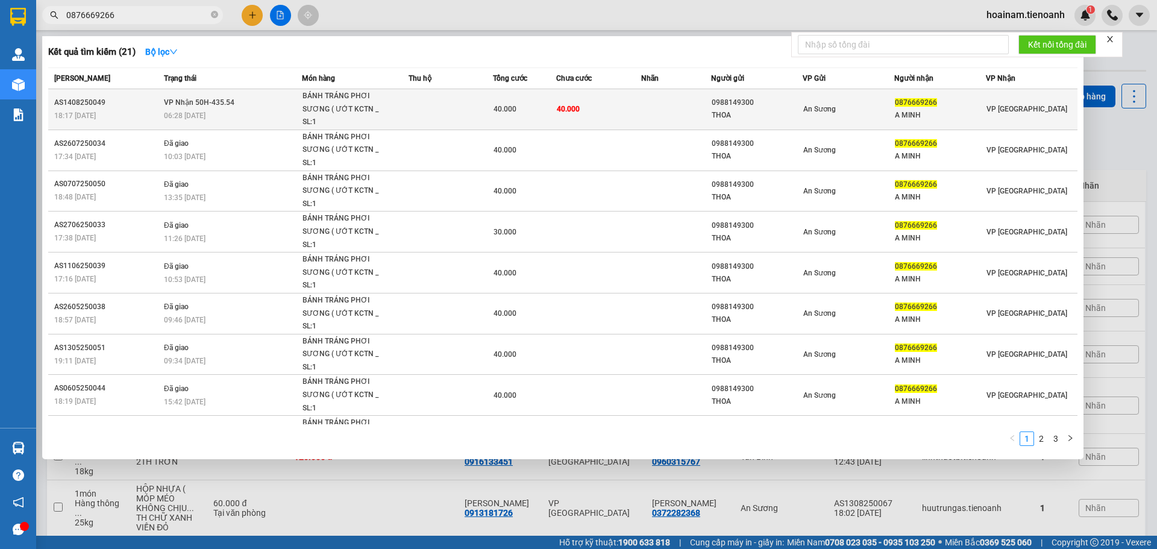
type input "0876669266"
click at [211, 116] on div "06:28 - 15/08" at bounding box center [232, 115] width 137 height 13
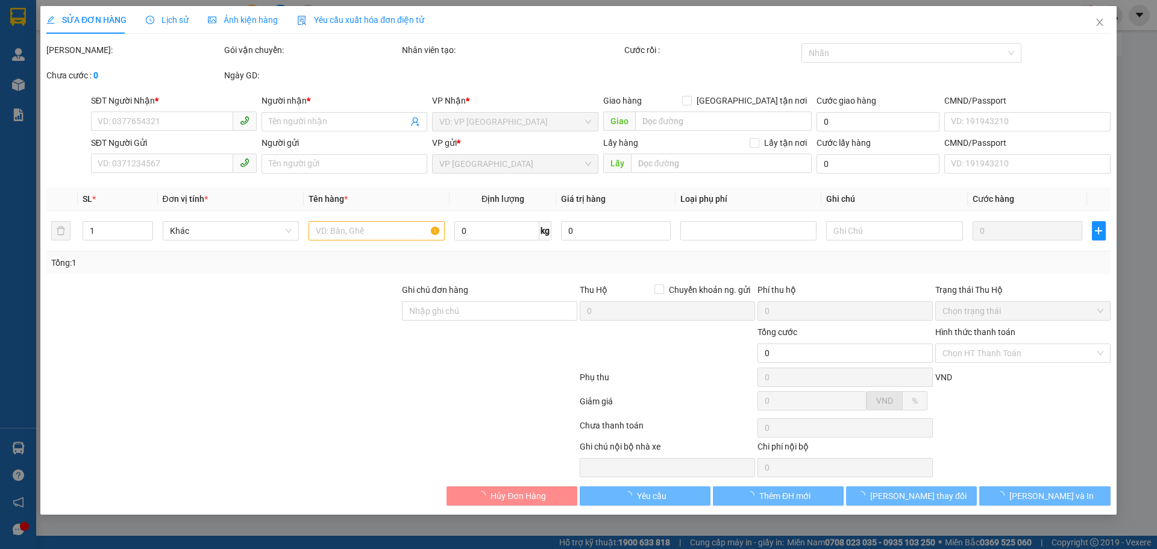
type input "0876669266"
type input "A MINH"
type input "0988149300"
type input "THOA"
type input "40.000"
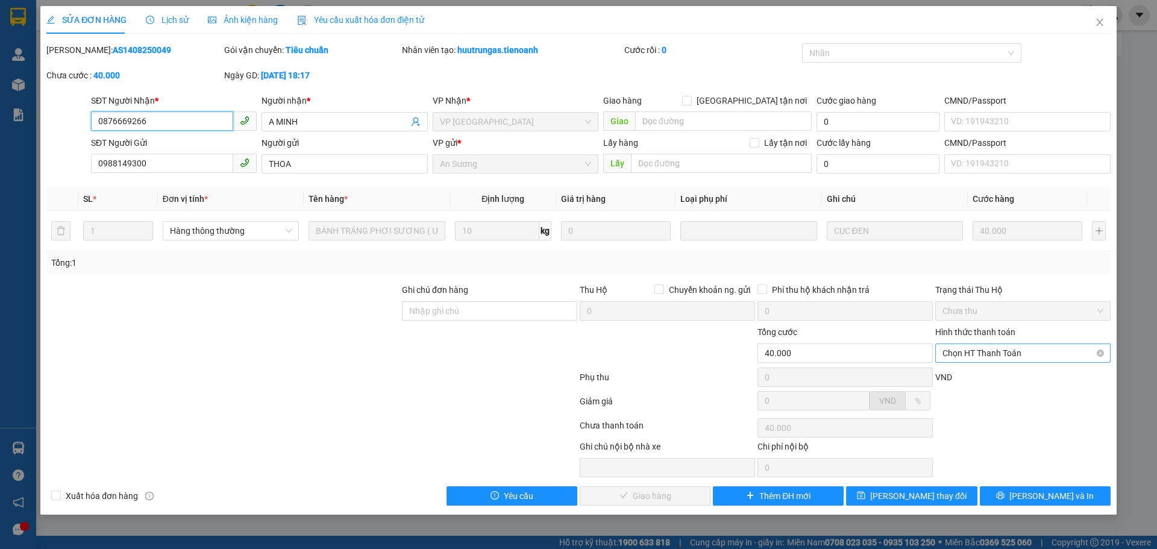
click at [1025, 350] on span "Chọn HT Thanh Toán" at bounding box center [1023, 353] width 161 height 18
drag, startPoint x: 999, startPoint y: 376, endPoint x: 965, endPoint y: 395, distance: 39.7
click at [999, 376] on div "Tại văn phòng" at bounding box center [1023, 377] width 161 height 13
type input "0"
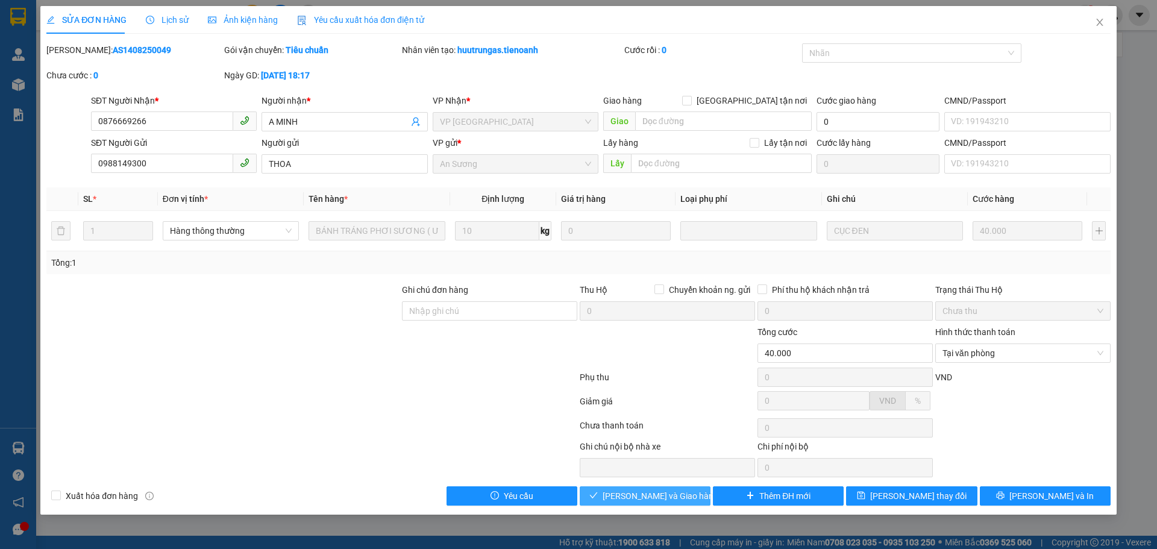
click at [663, 494] on span "Lưu và Giao hàng" at bounding box center [661, 495] width 116 height 13
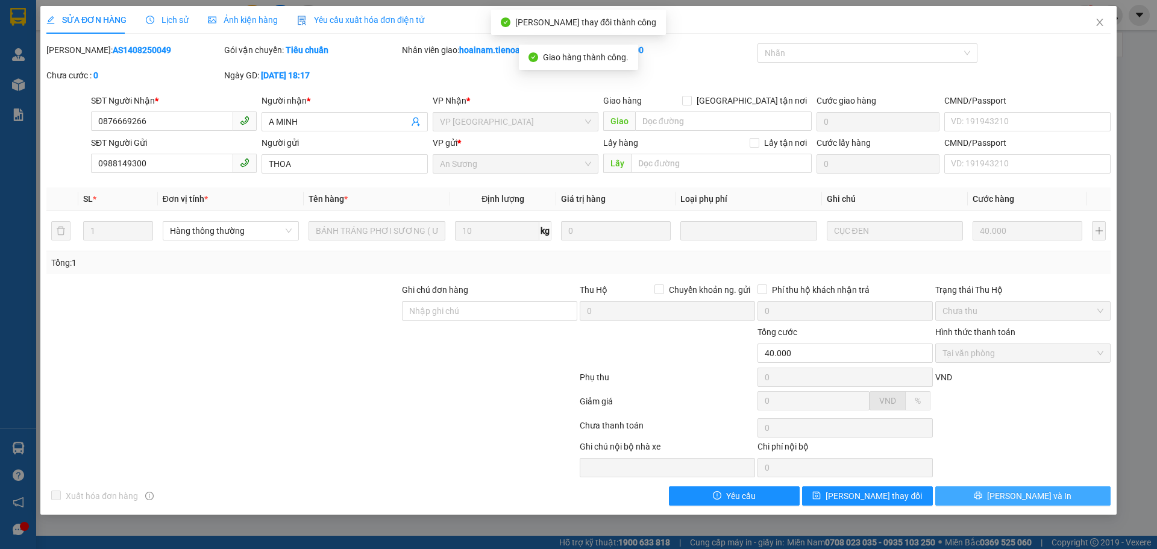
click at [1028, 497] on span "Lưu và In" at bounding box center [1029, 495] width 84 height 13
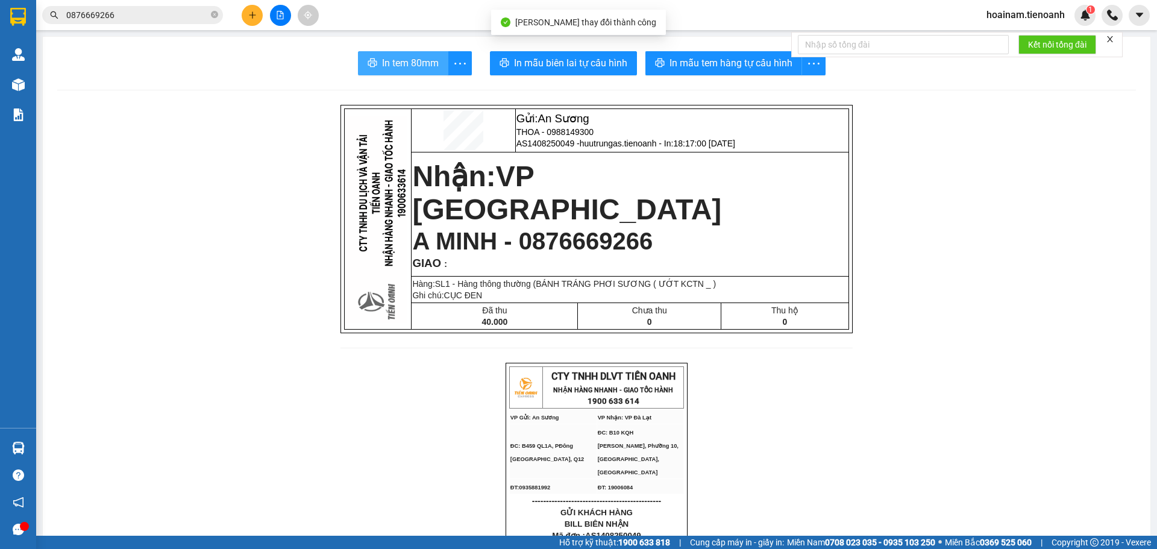
click at [417, 57] on span "In tem 80mm" at bounding box center [410, 62] width 57 height 15
click at [215, 14] on icon "close-circle" at bounding box center [214, 14] width 7 height 7
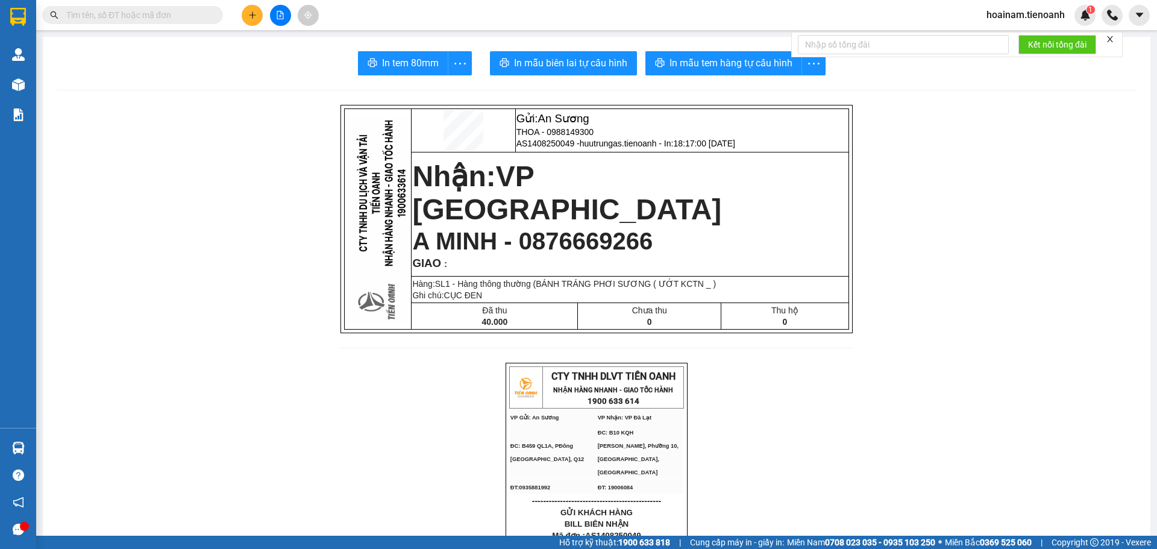
click at [160, 14] on input "text" at bounding box center [137, 14] width 142 height 13
